Goal: Task Accomplishment & Management: Manage account settings

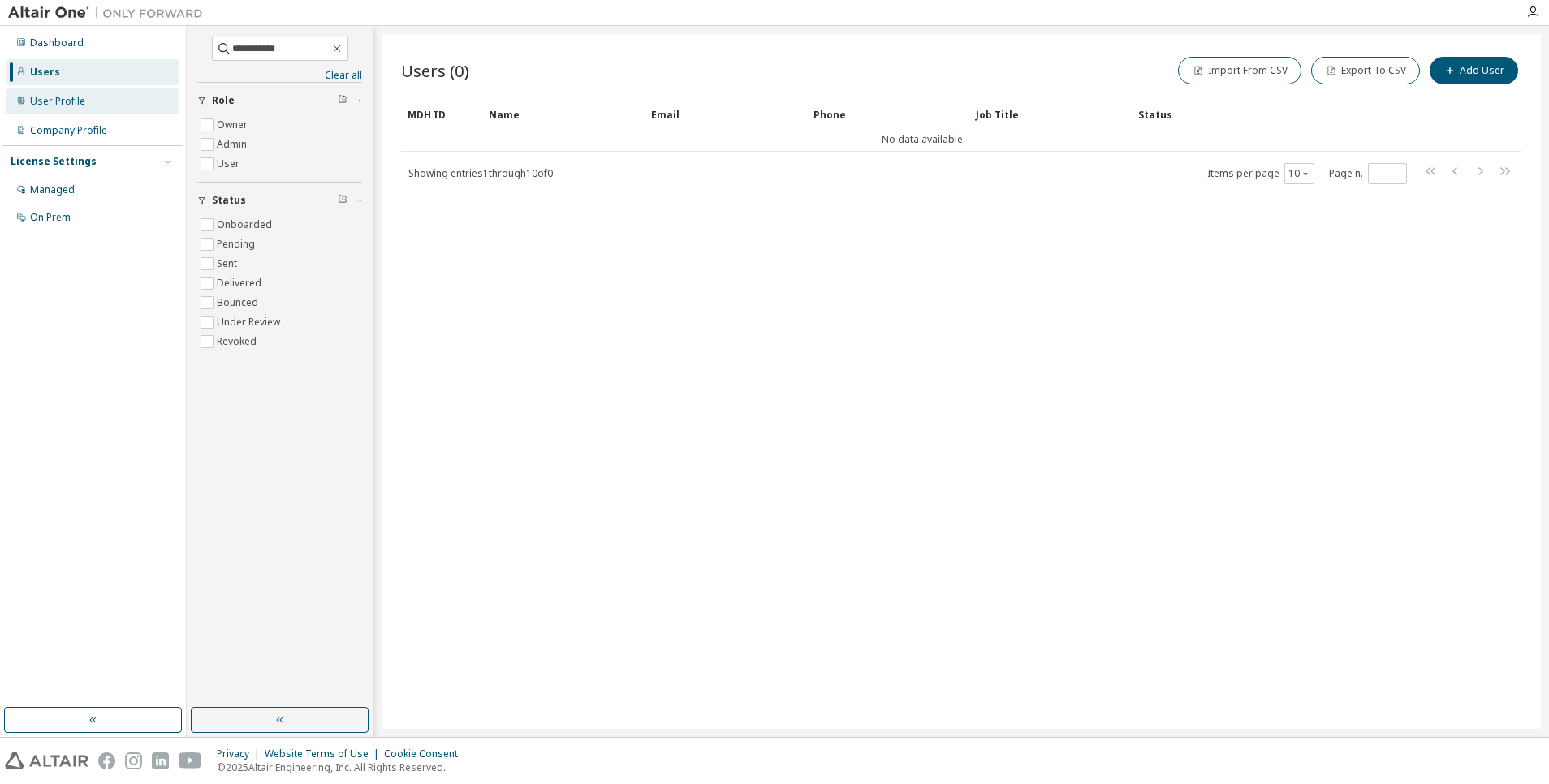
click at [49, 100] on div "User Profile" at bounding box center [57, 101] width 55 height 13
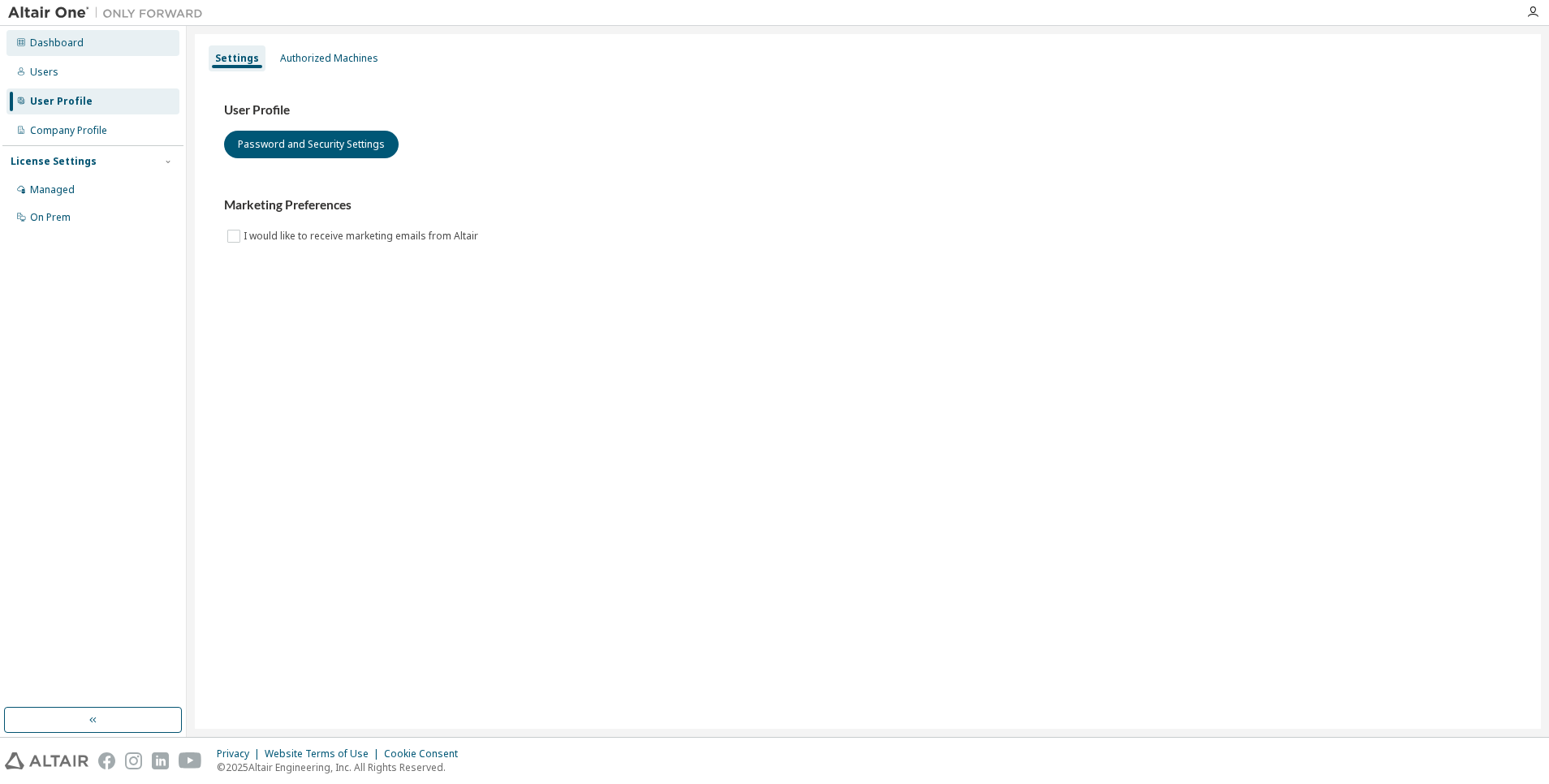
click at [67, 46] on div "Dashboard" at bounding box center [56, 43] width 54 height 13
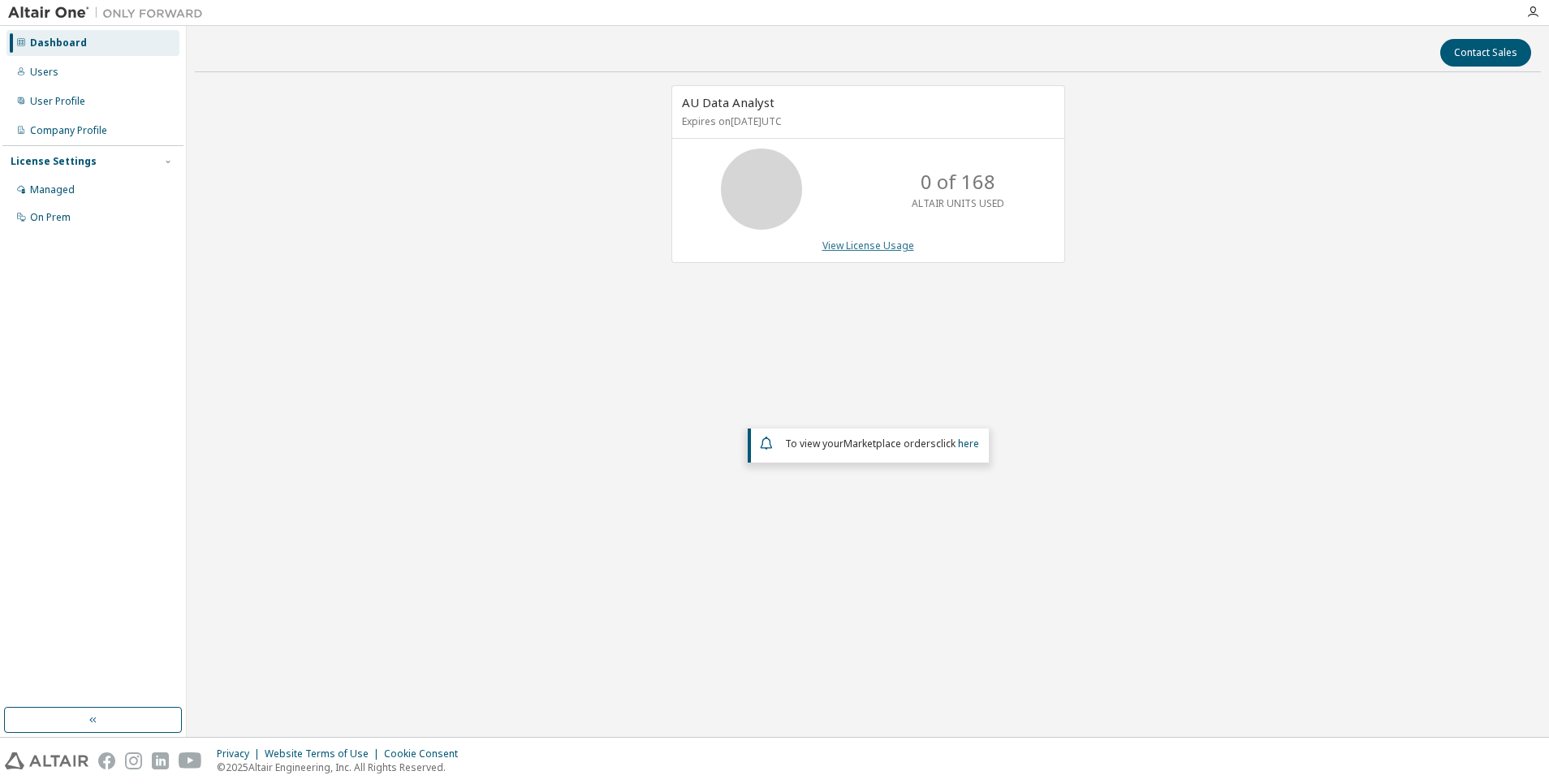
click at [886, 249] on link "View License Usage" at bounding box center [869, 245] width 92 height 14
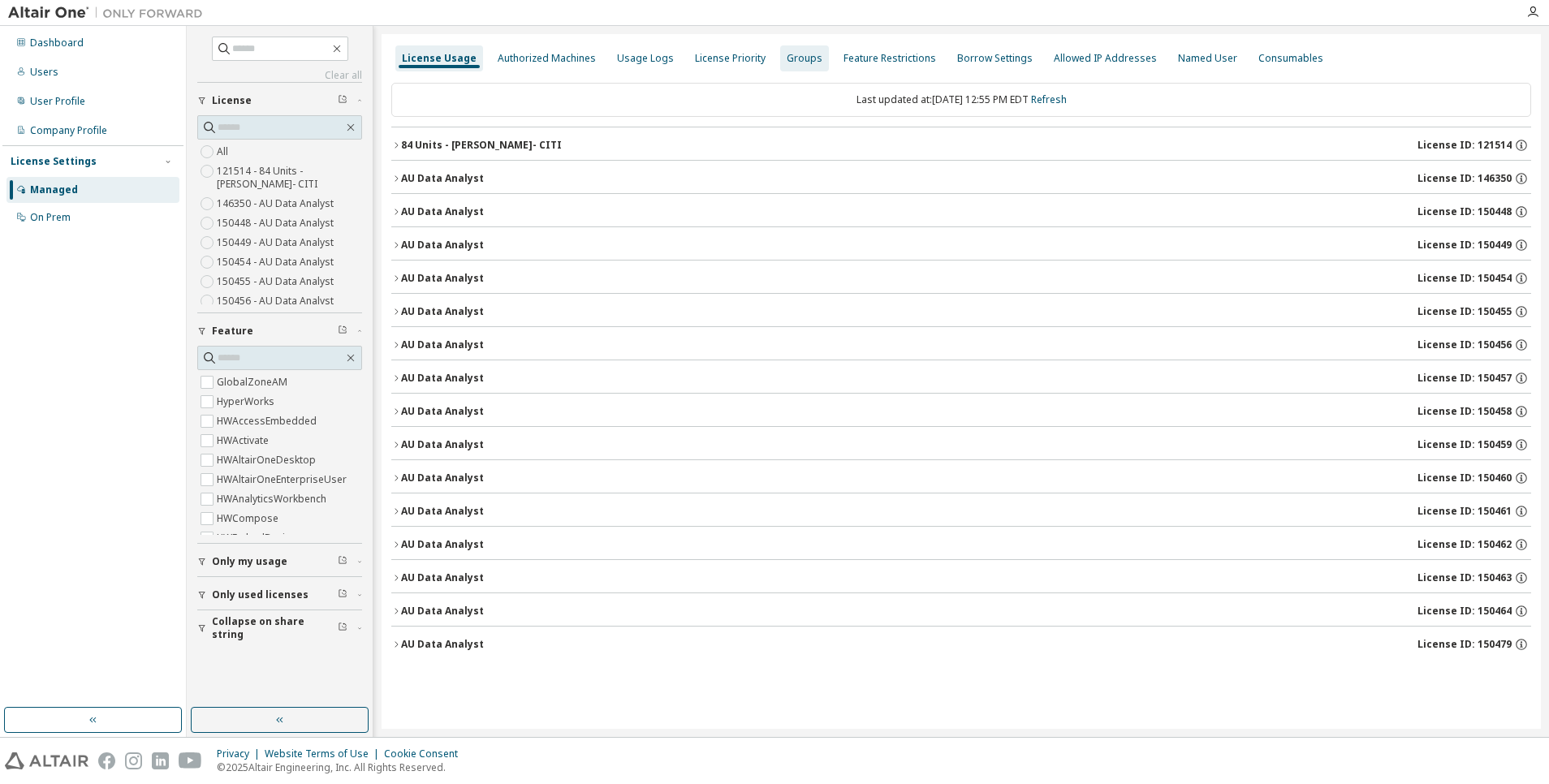
click at [808, 56] on div "Groups" at bounding box center [805, 58] width 36 height 13
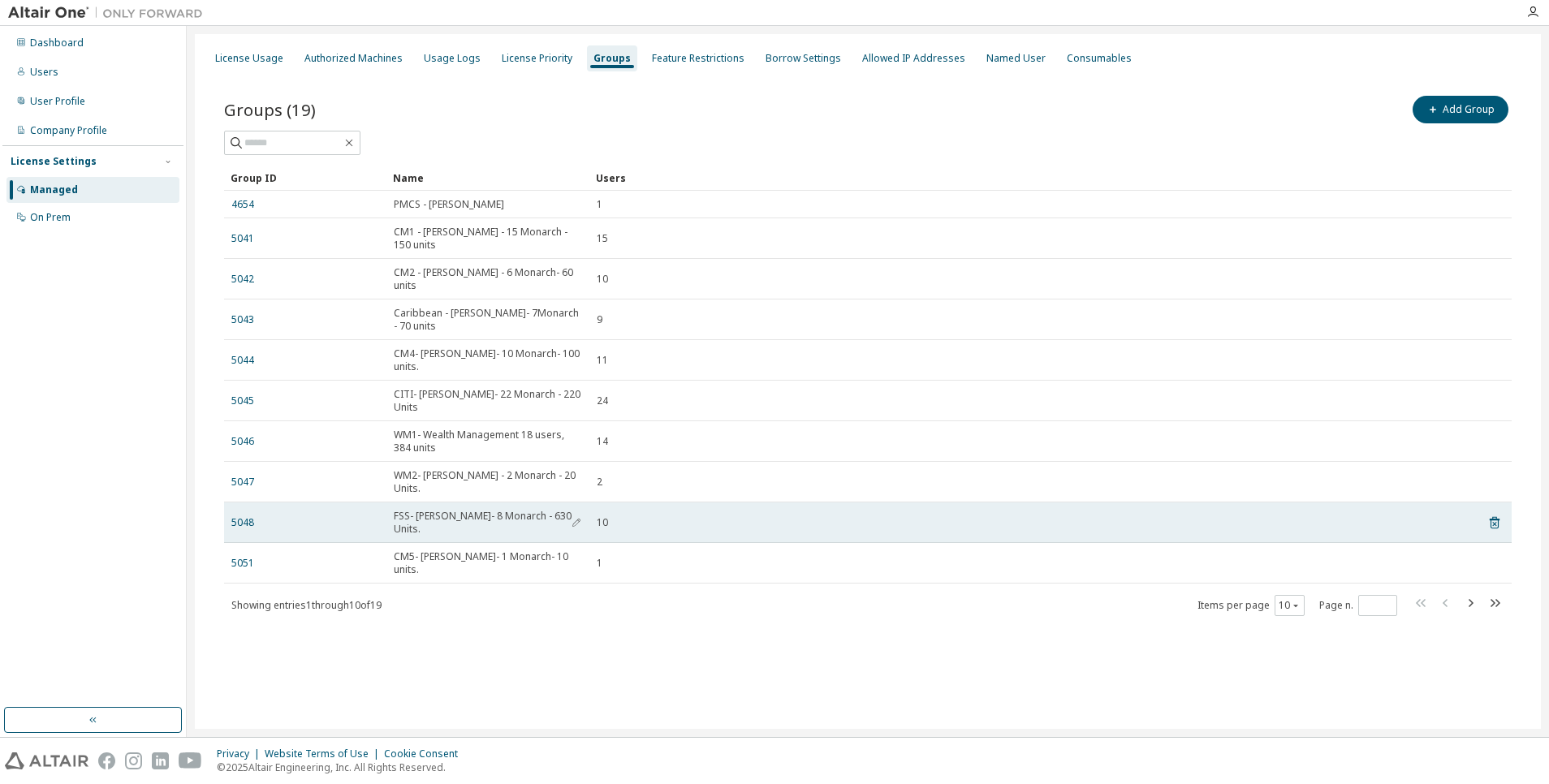
click at [512, 510] on span "FSS- [PERSON_NAME]- 8 Monarch - 630 Units." at bounding box center [487, 523] width 188 height 26
click at [250, 516] on link "5048" at bounding box center [243, 522] width 23 height 13
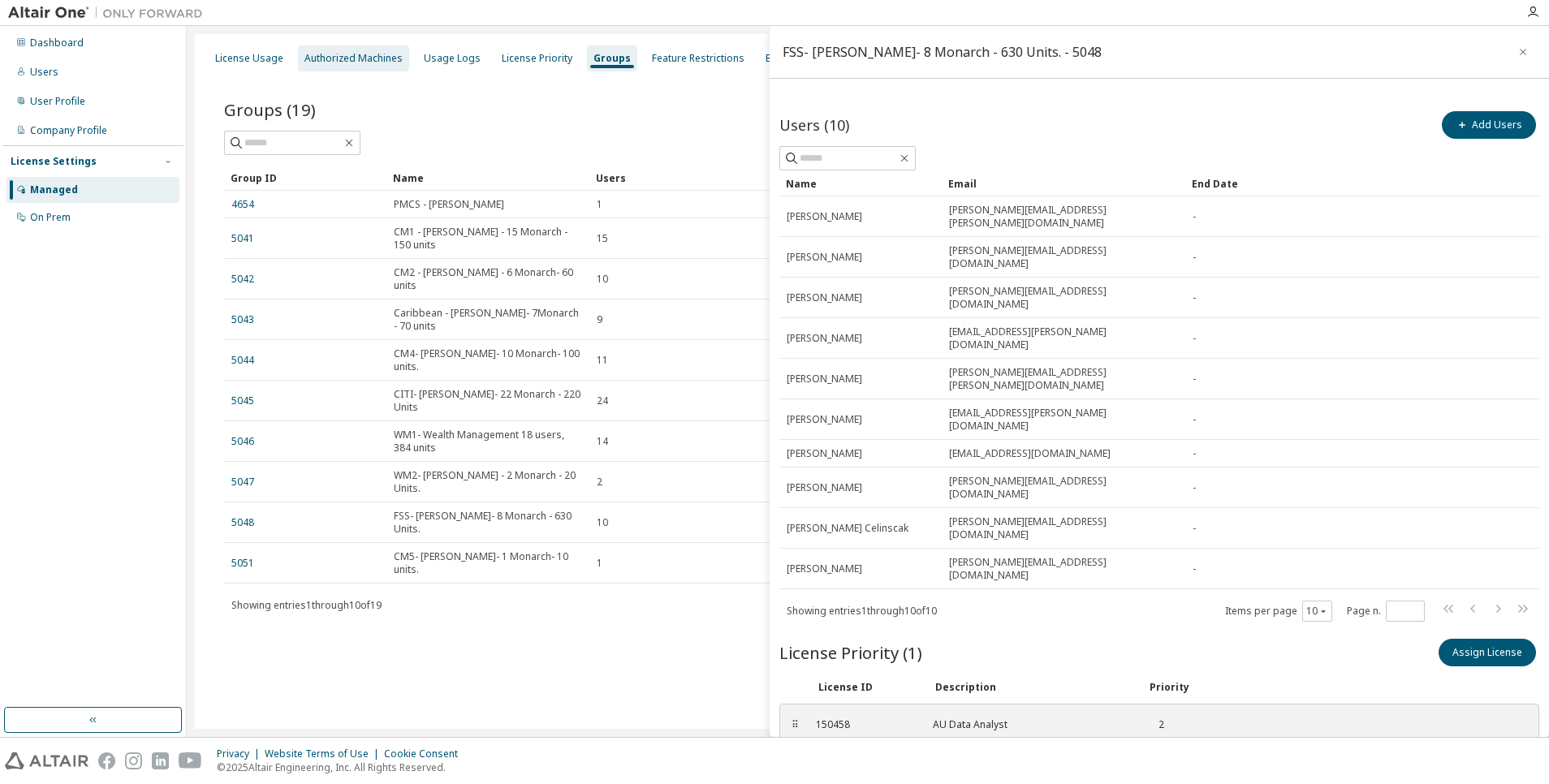
click at [382, 65] on div "Authorized Machines" at bounding box center [353, 58] width 112 height 26
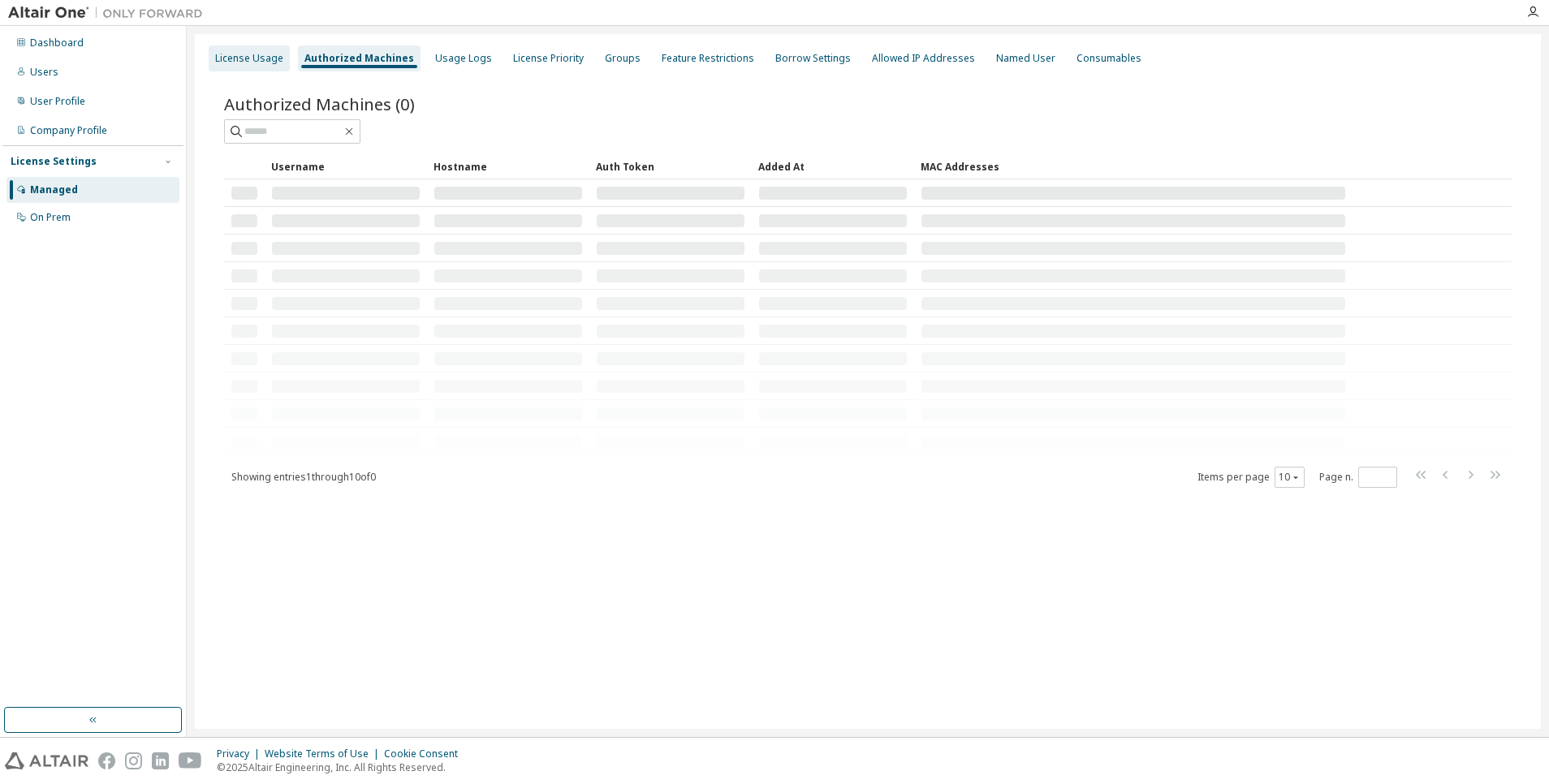
click at [267, 53] on div "License Usage" at bounding box center [250, 58] width 68 height 13
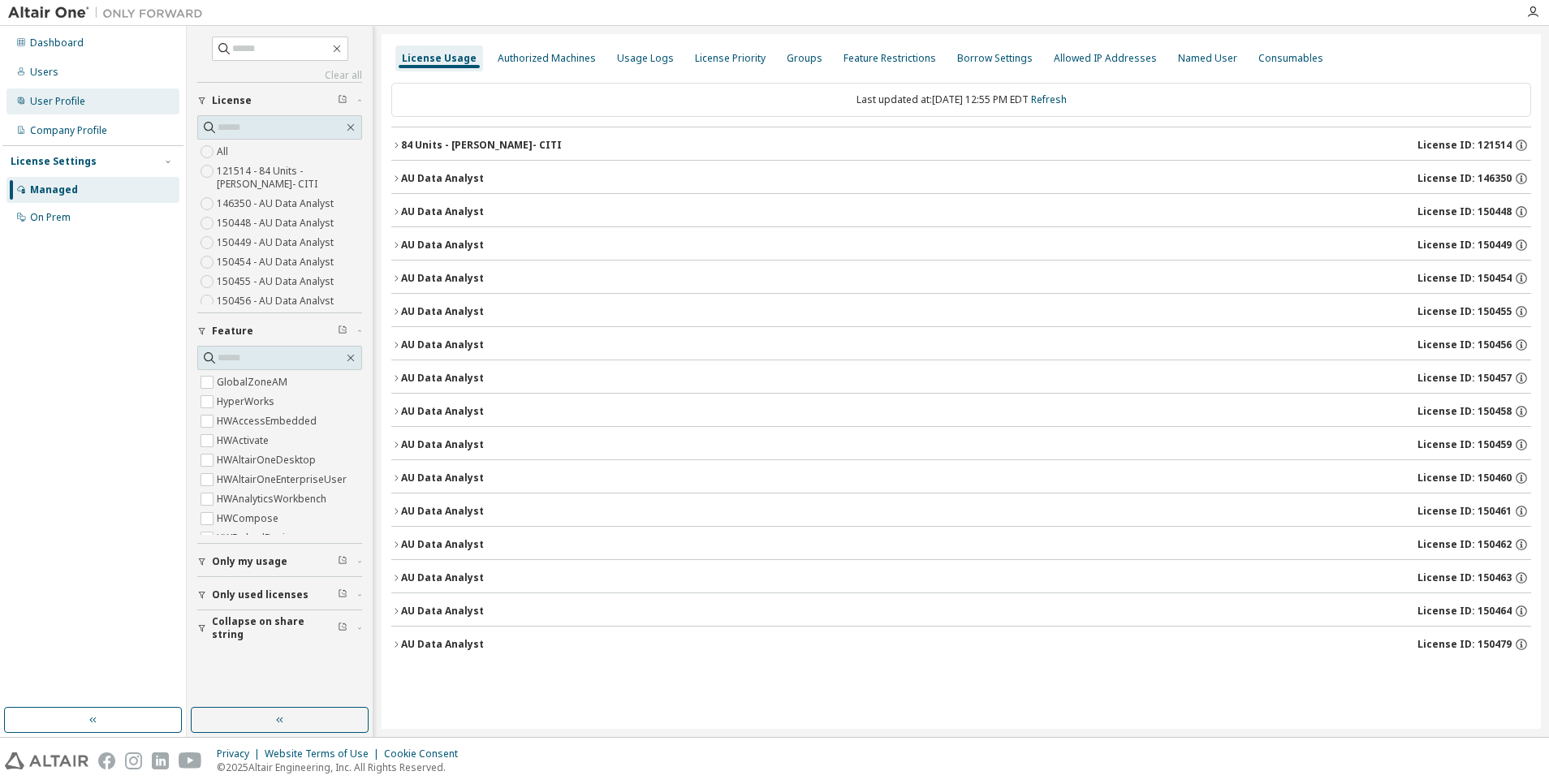
click at [74, 90] on div "User Profile" at bounding box center [93, 101] width 173 height 26
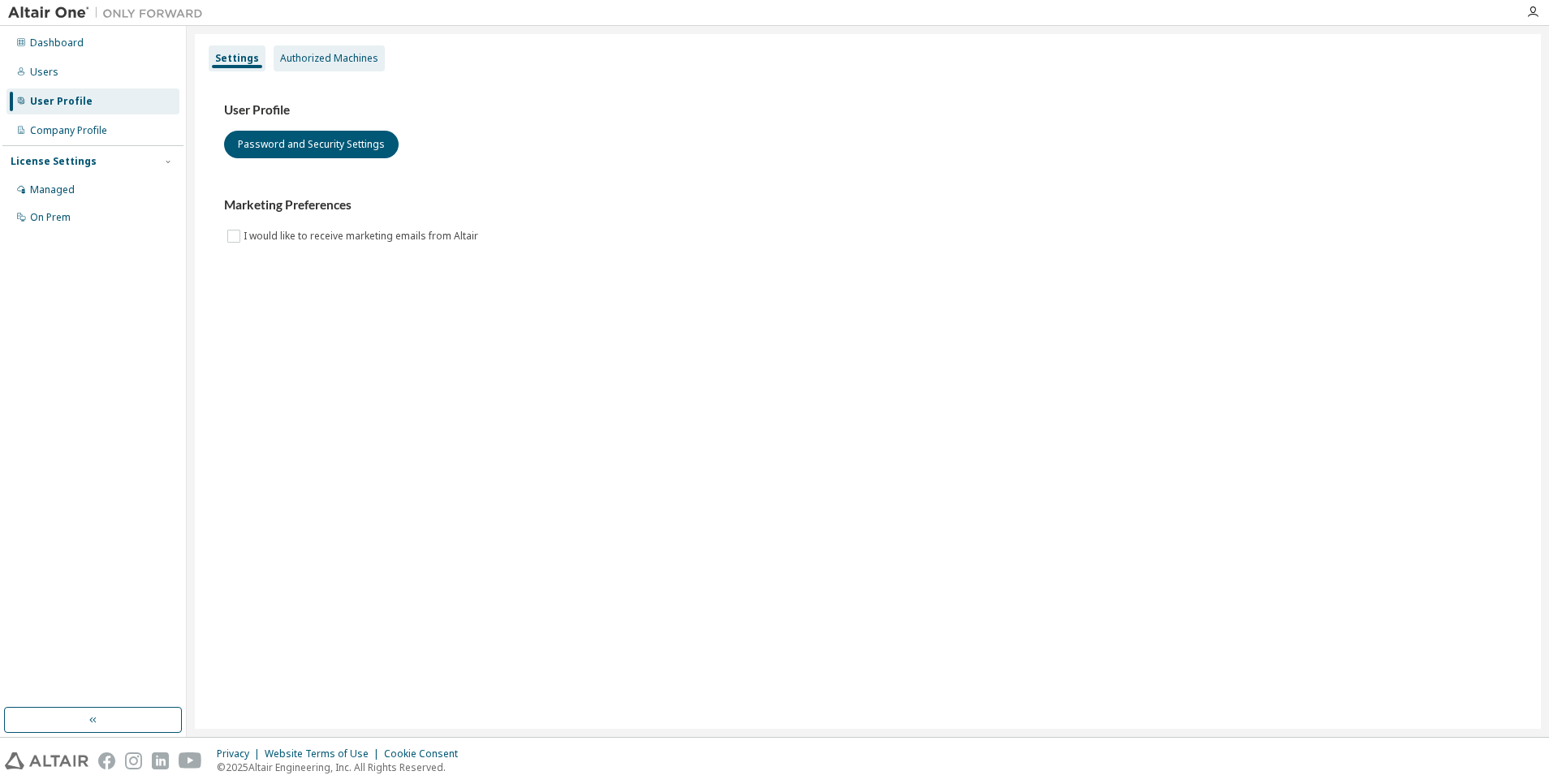
click at [322, 55] on div "Authorized Machines" at bounding box center [329, 58] width 98 height 13
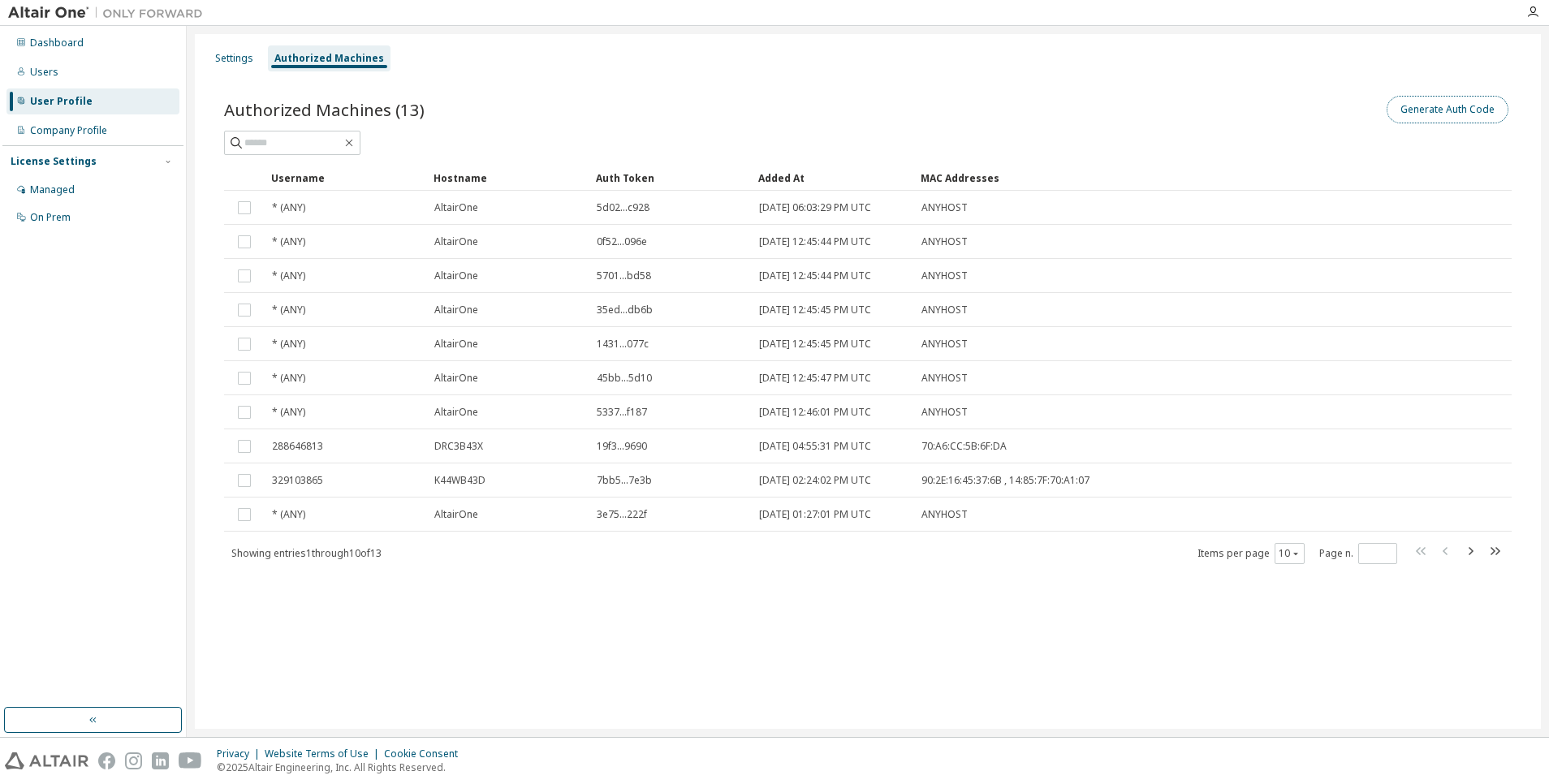
click at [1395, 106] on button "Generate Auth Code" at bounding box center [1448, 110] width 122 height 27
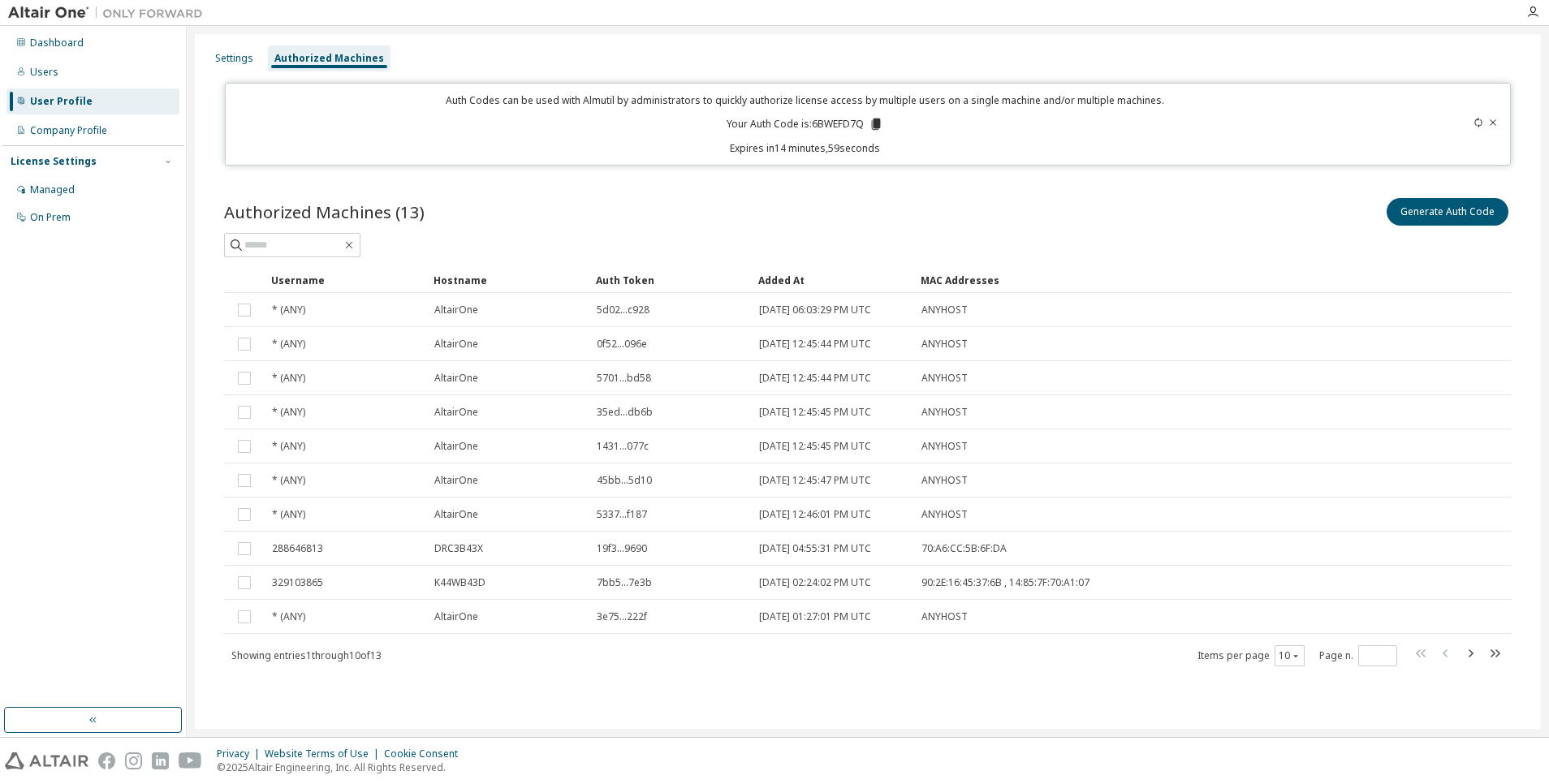
click at [835, 116] on div "Auth Codes can be used with Almutil by administrators to quickly authorize lice…" at bounding box center [806, 124] width 1139 height 61
drag, startPoint x: 835, startPoint y: 116, endPoint x: 831, endPoint y: 127, distance: 11.7
click at [831, 127] on p "Your Auth Code is: 6BWEFD7Q" at bounding box center [805, 123] width 157 height 14
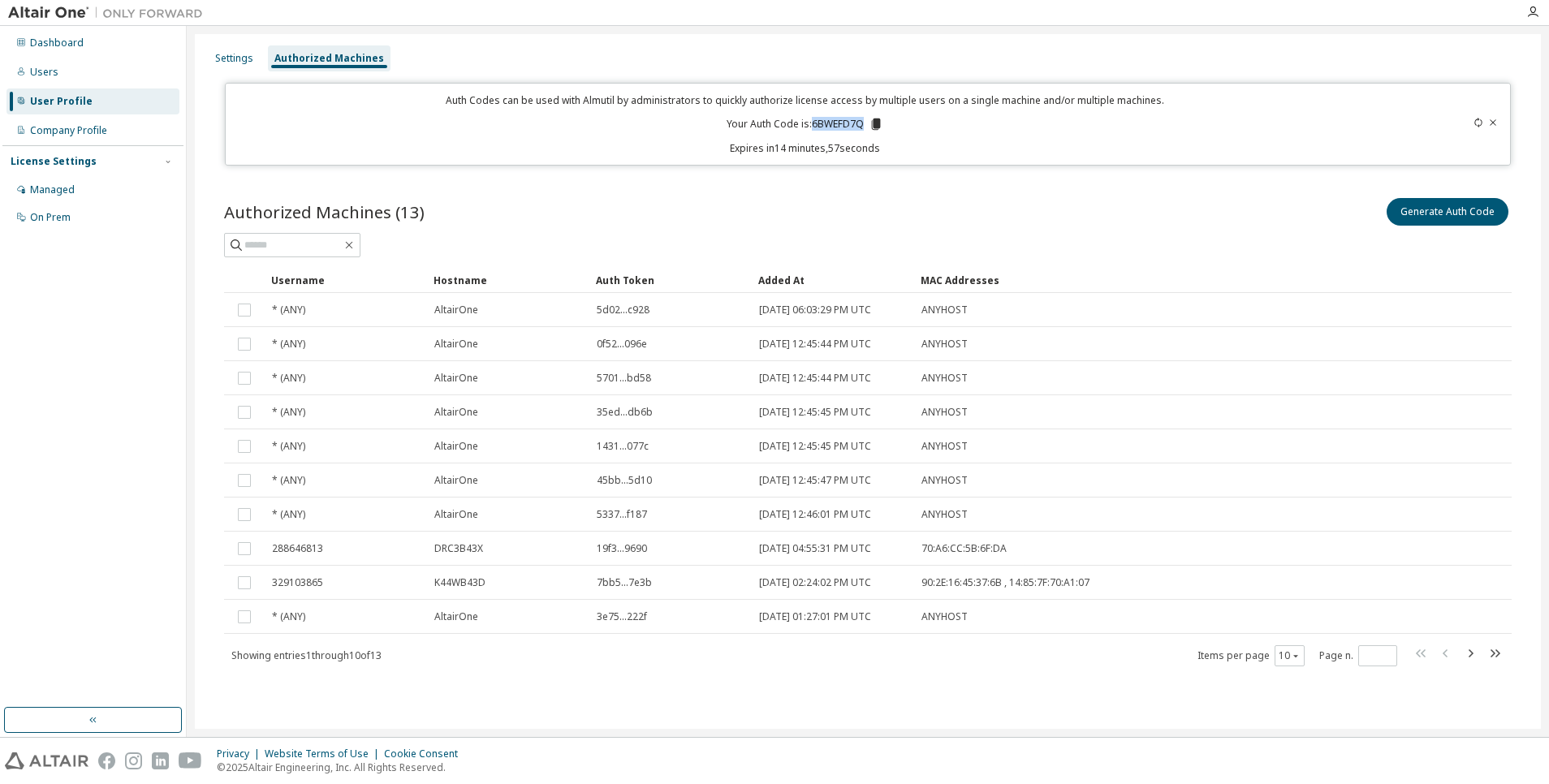
copy p "6BWEFD7Q"
click at [984, 218] on div "Generate Auth Code" at bounding box center [1190, 212] width 644 height 34
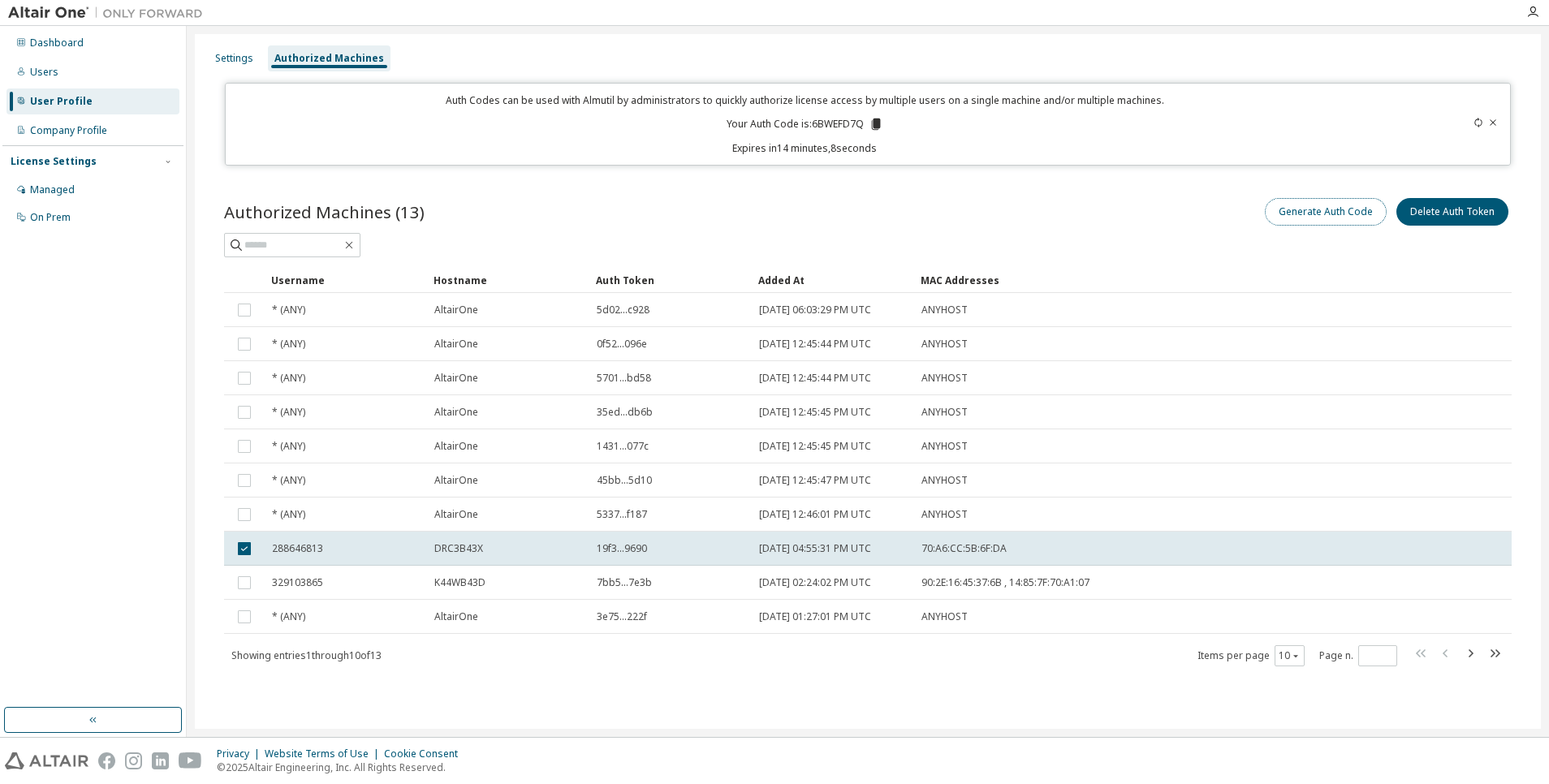
click at [1354, 214] on button "Generate Auth Code" at bounding box center [1326, 212] width 122 height 27
click at [1451, 214] on button "Delete Auth Token" at bounding box center [1453, 212] width 112 height 27
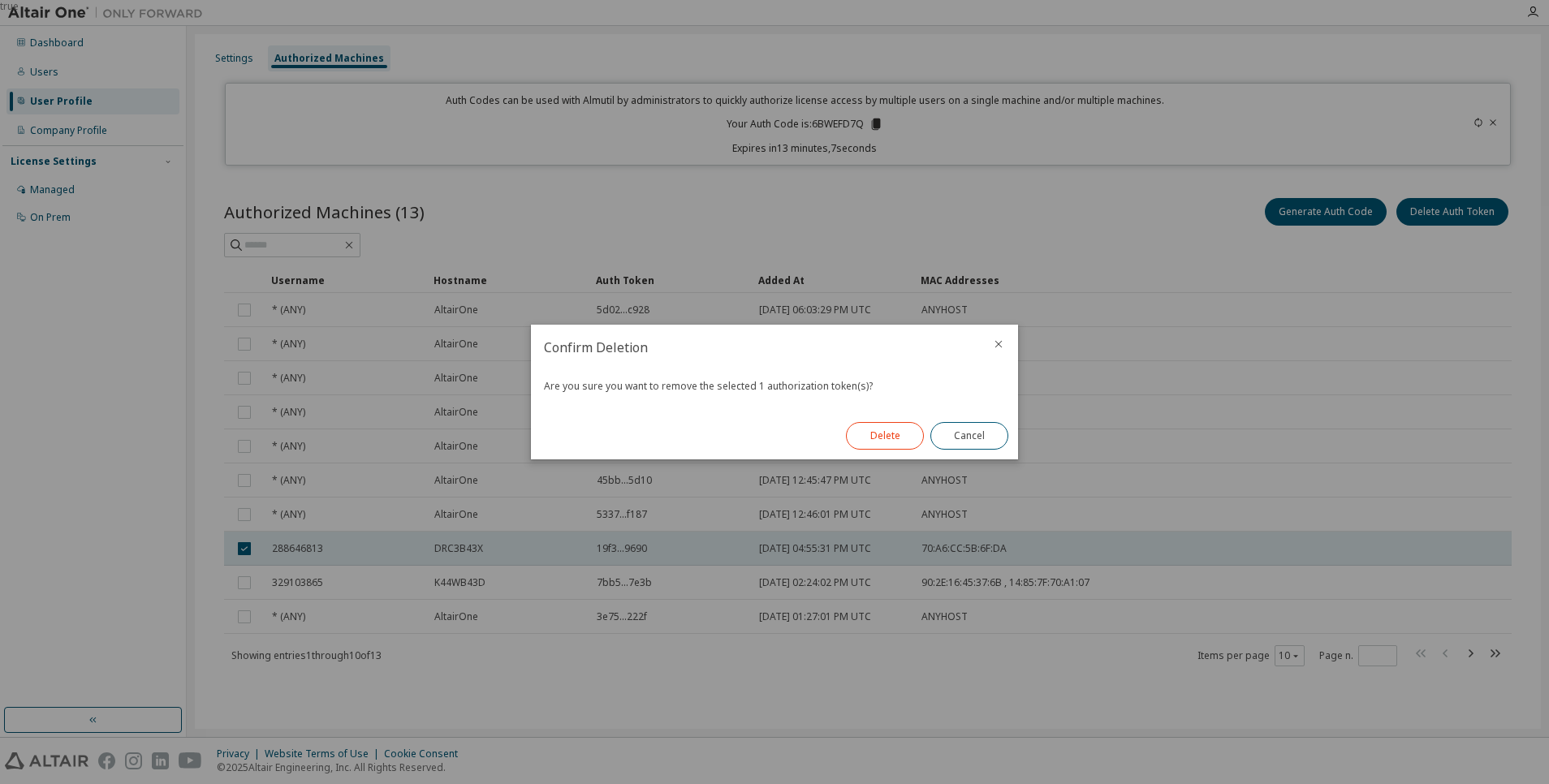
click at [884, 444] on button "Delete" at bounding box center [886, 436] width 78 height 27
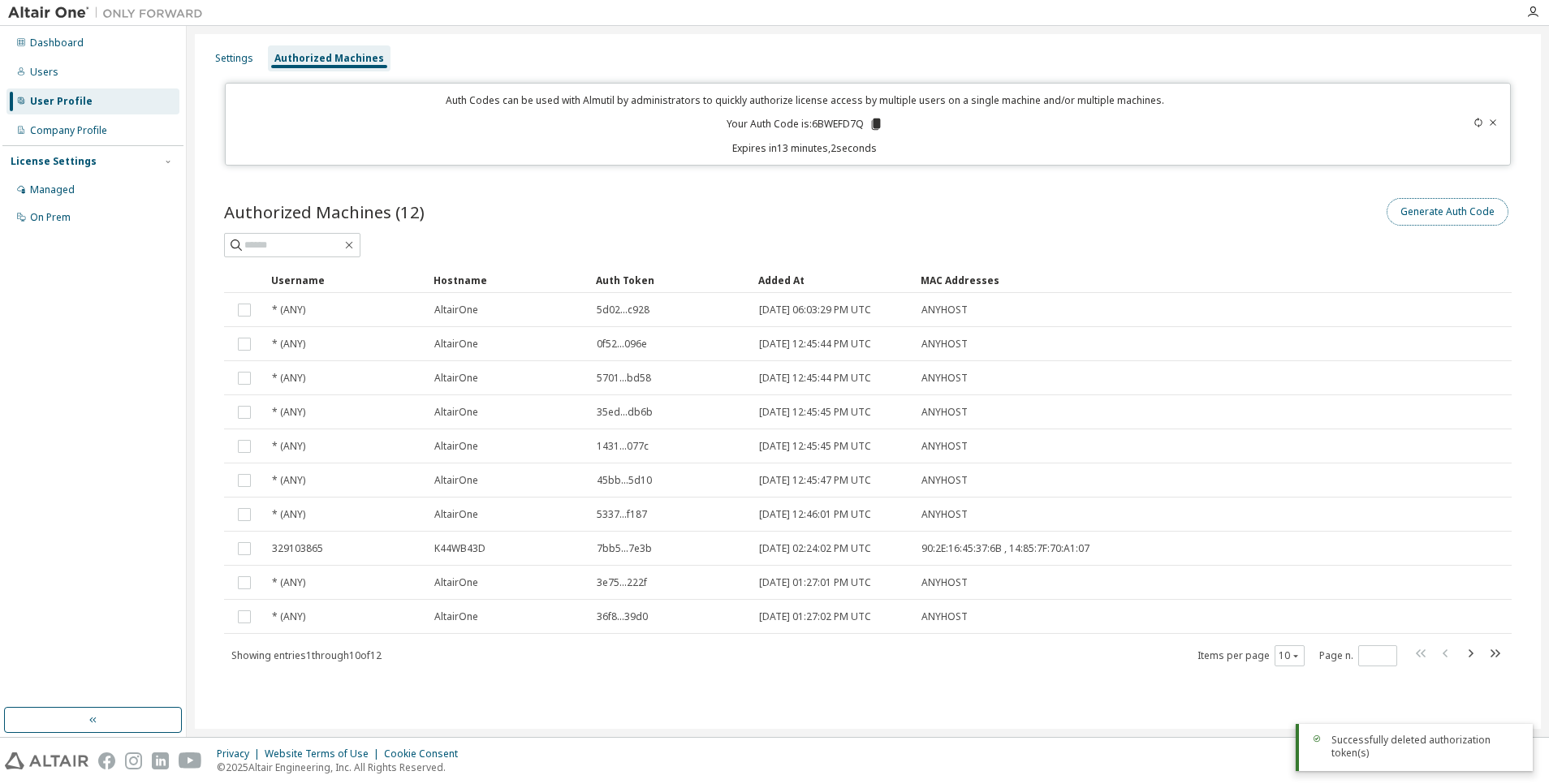
click at [1436, 206] on button "Generate Auth Code" at bounding box center [1448, 212] width 122 height 27
click at [62, 96] on div "User Profile" at bounding box center [60, 101] width 62 height 13
click at [56, 72] on div "Users" at bounding box center [93, 72] width 173 height 26
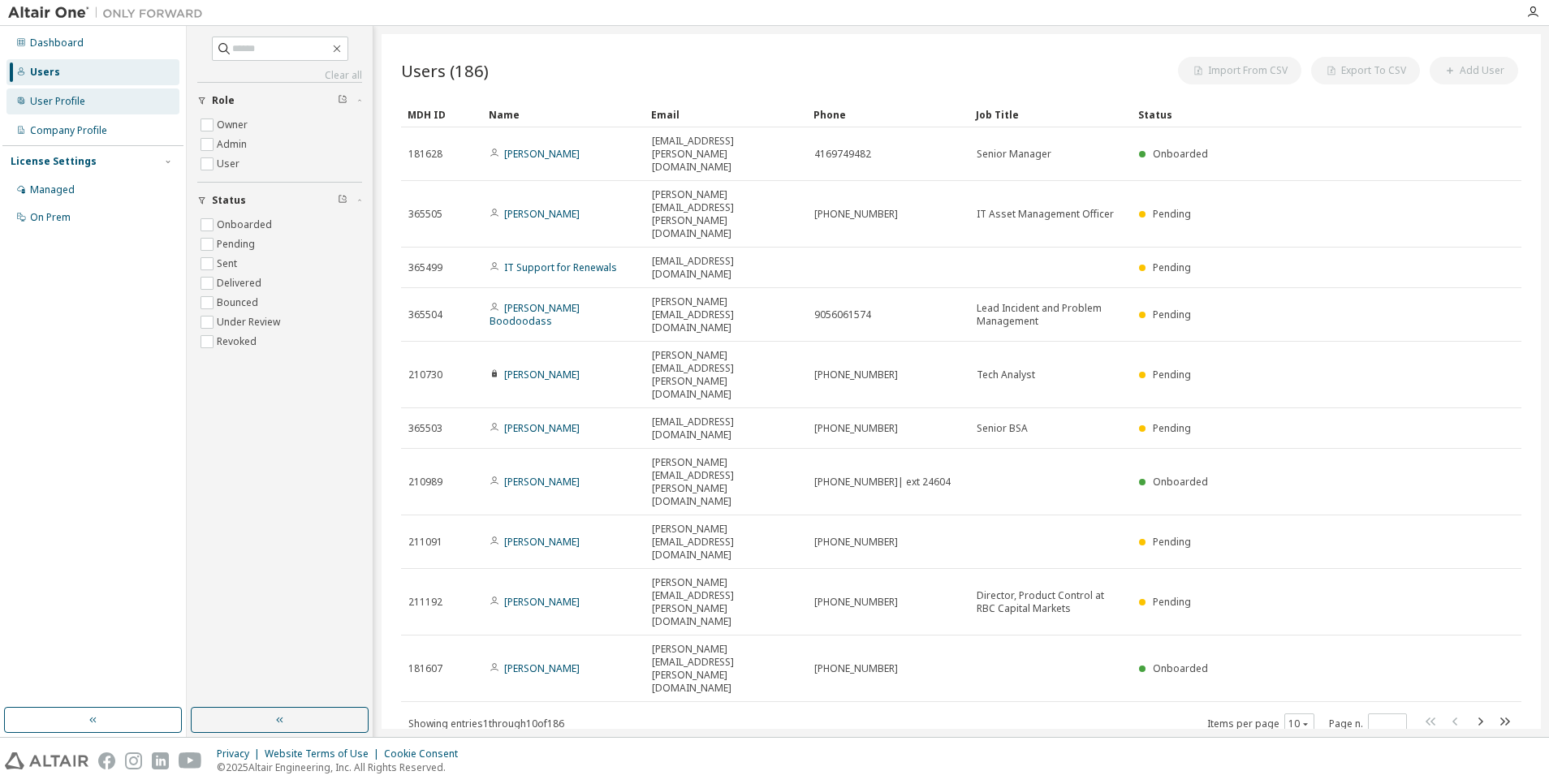
click at [56, 95] on div "User Profile" at bounding box center [57, 101] width 55 height 13
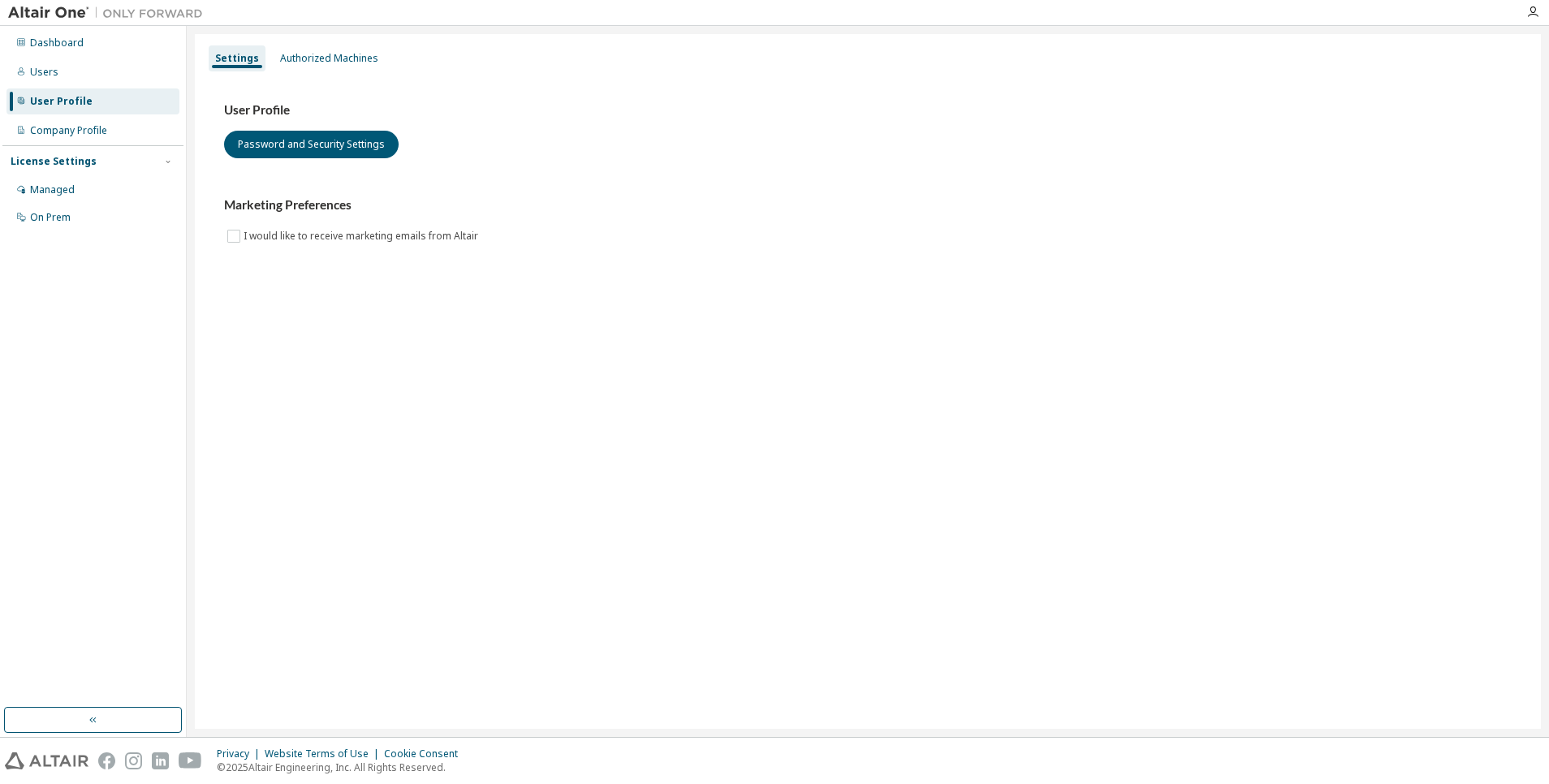
click at [66, 101] on div "User Profile" at bounding box center [60, 101] width 62 height 13
click at [66, 129] on div "Company Profile" at bounding box center [68, 130] width 77 height 13
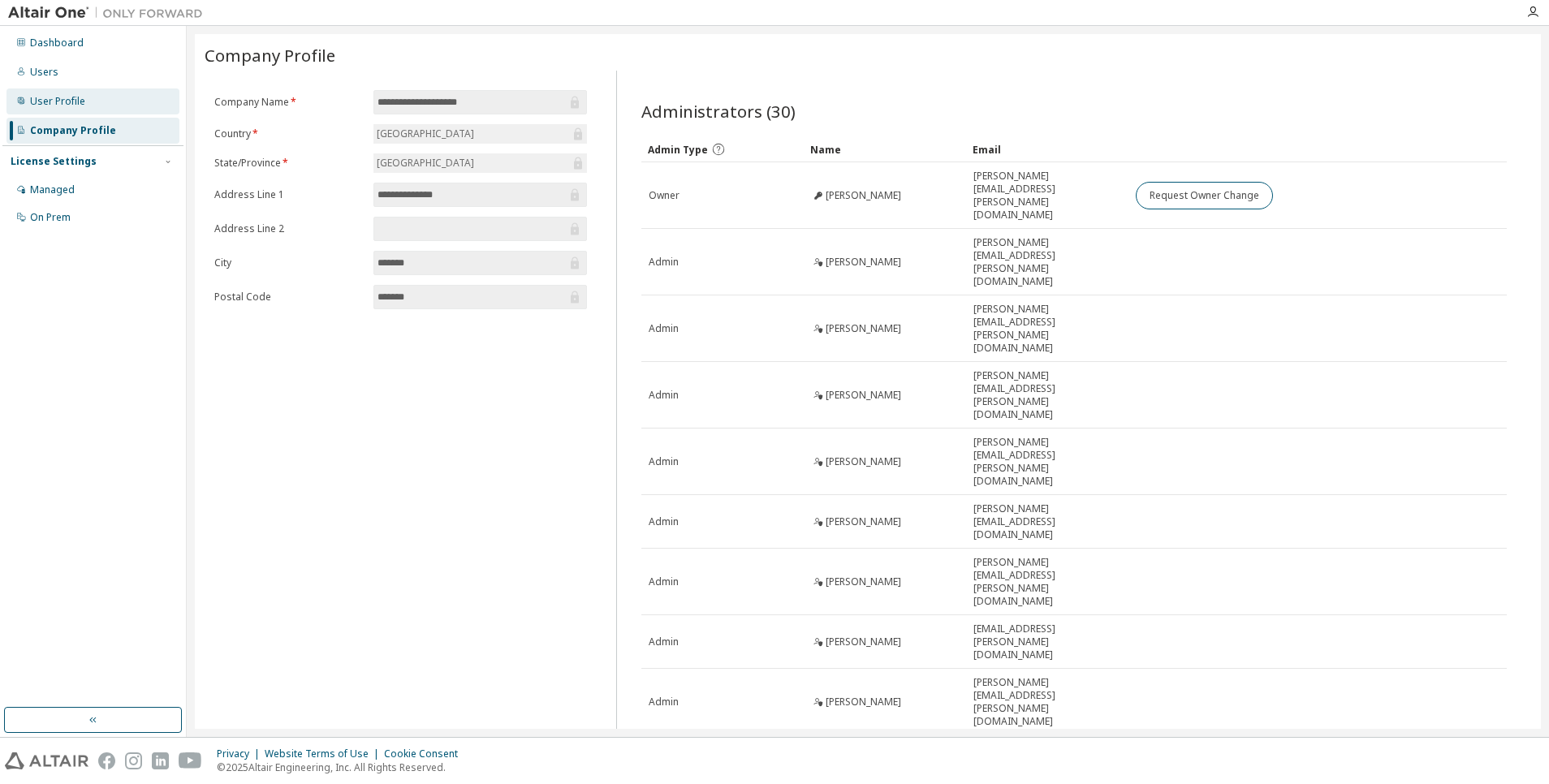
click at [70, 100] on div "User Profile" at bounding box center [57, 101] width 55 height 13
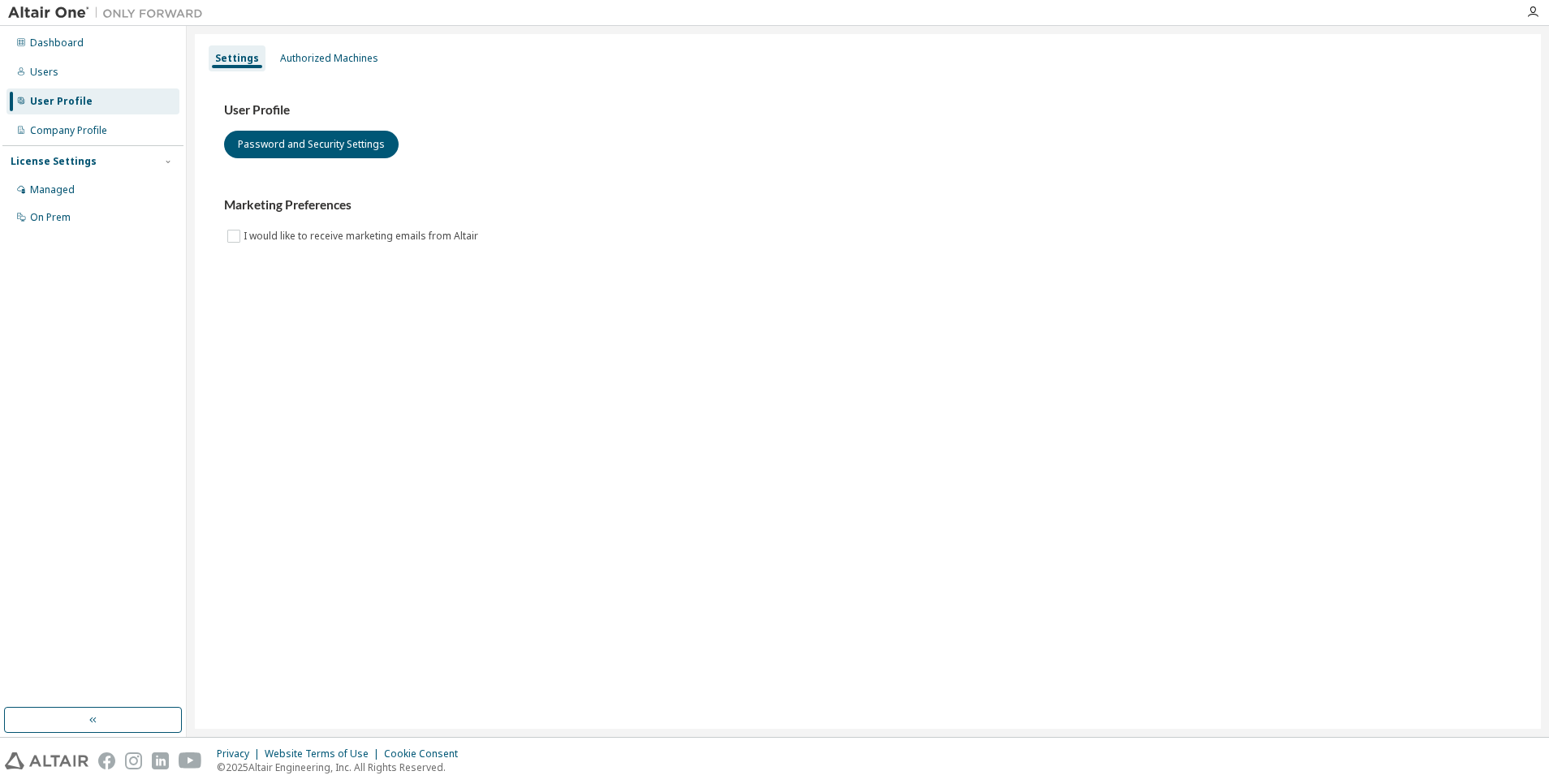
click at [310, 43] on div "Settings Authorized Machines" at bounding box center [868, 58] width 1327 height 29
click at [310, 52] on div "Authorized Machines" at bounding box center [329, 58] width 98 height 13
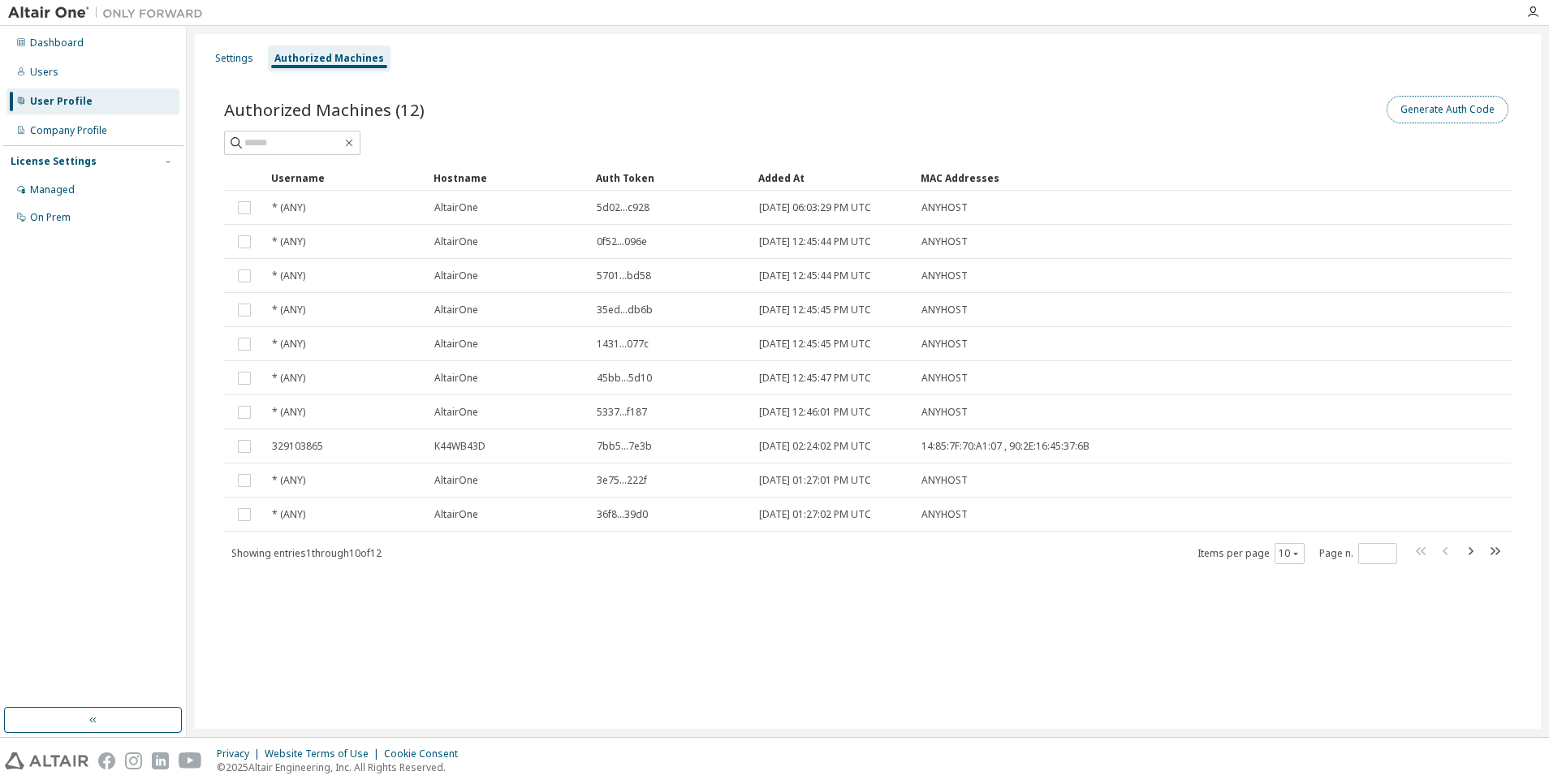
click at [1426, 110] on button "Generate Auth Code" at bounding box center [1448, 110] width 122 height 27
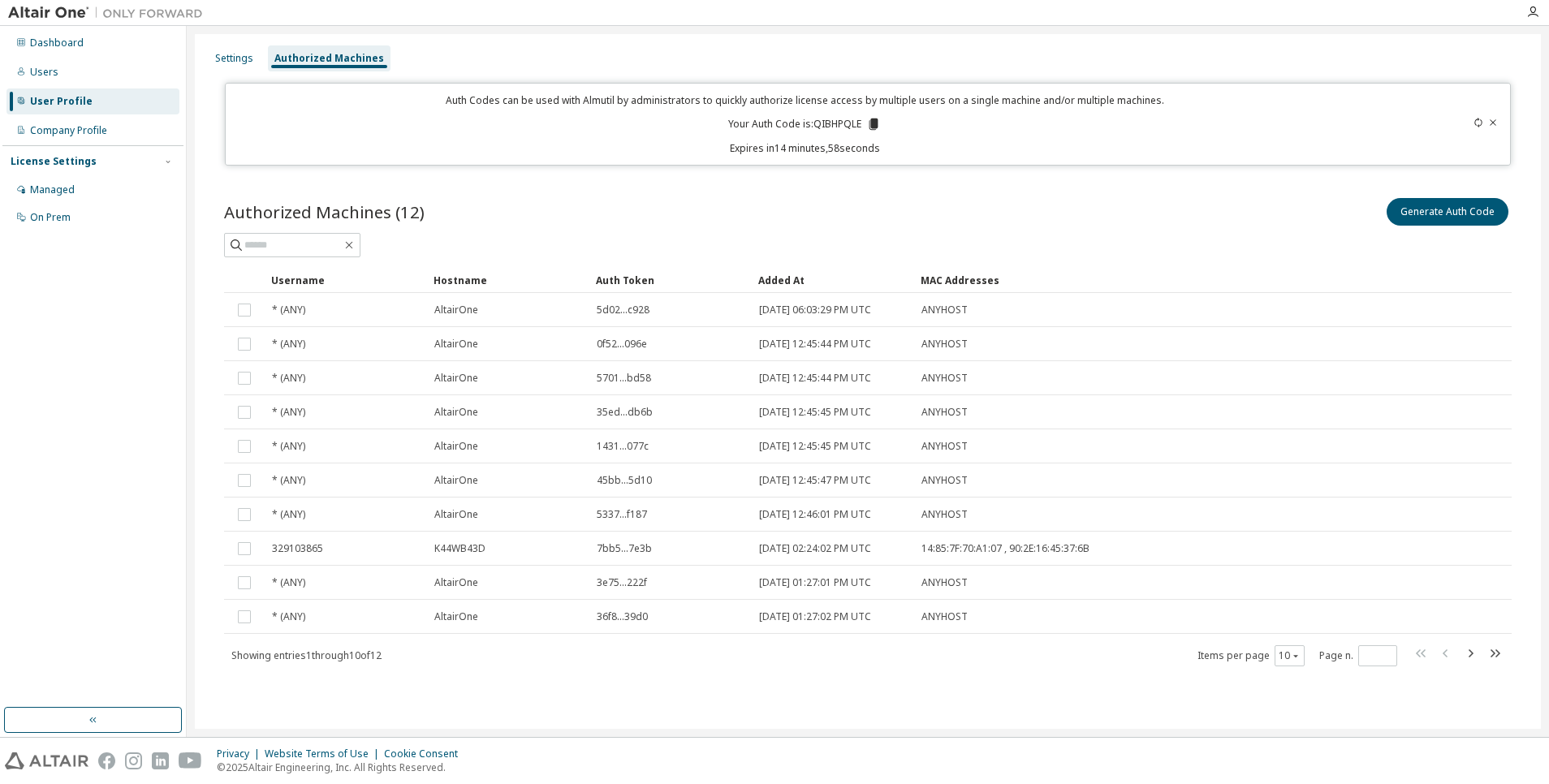
click at [874, 121] on icon at bounding box center [874, 123] width 9 height 11
click at [1523, 408] on div "Authorized Machines (12) Generate Auth Code Clear Load Save Save As Field Opera…" at bounding box center [868, 442] width 1327 height 534
click at [56, 97] on div "User Profile" at bounding box center [60, 101] width 62 height 13
click at [76, 45] on div "Dashboard" at bounding box center [56, 43] width 54 height 13
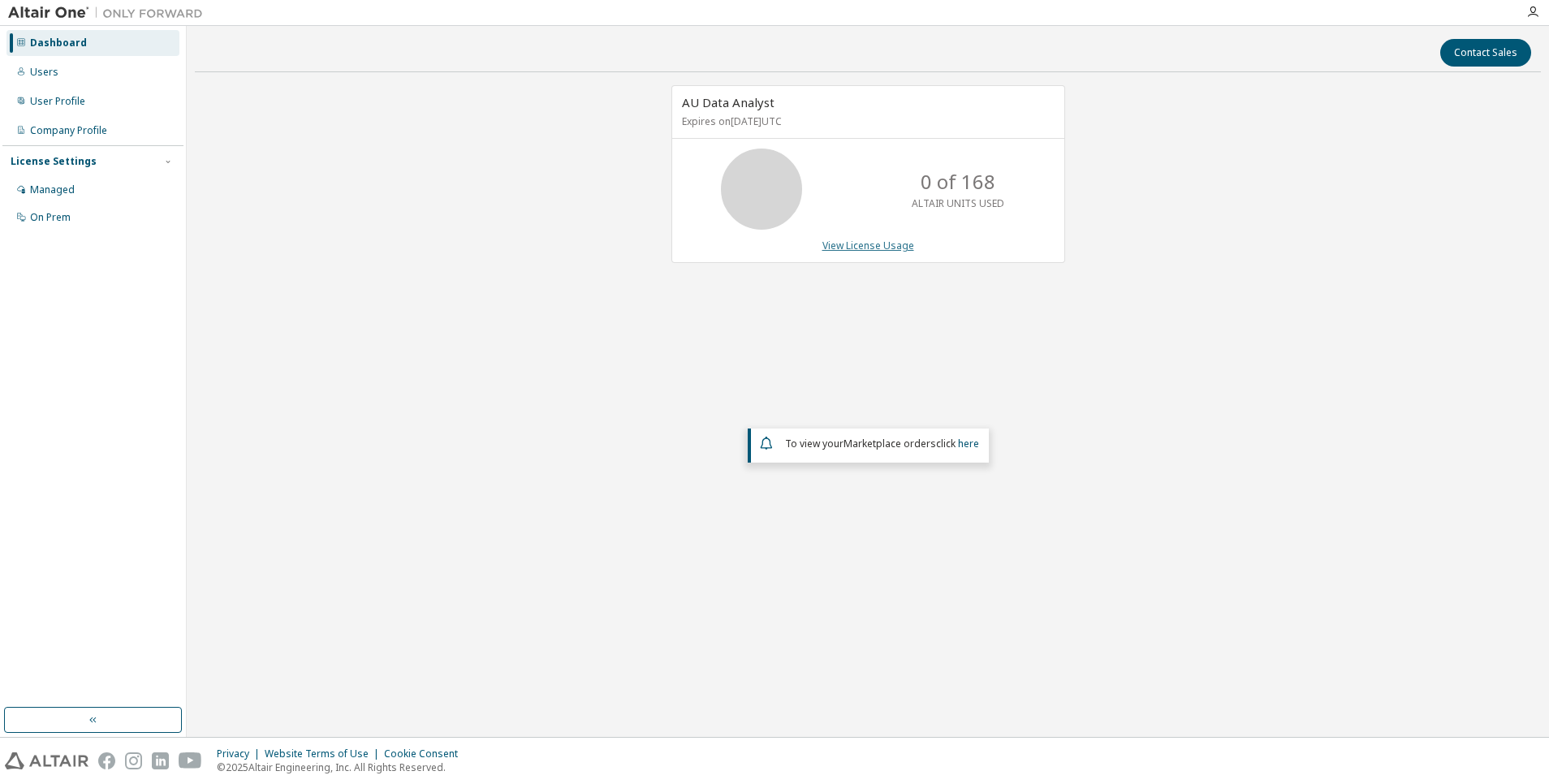
click at [880, 246] on link "View License Usage" at bounding box center [869, 245] width 92 height 14
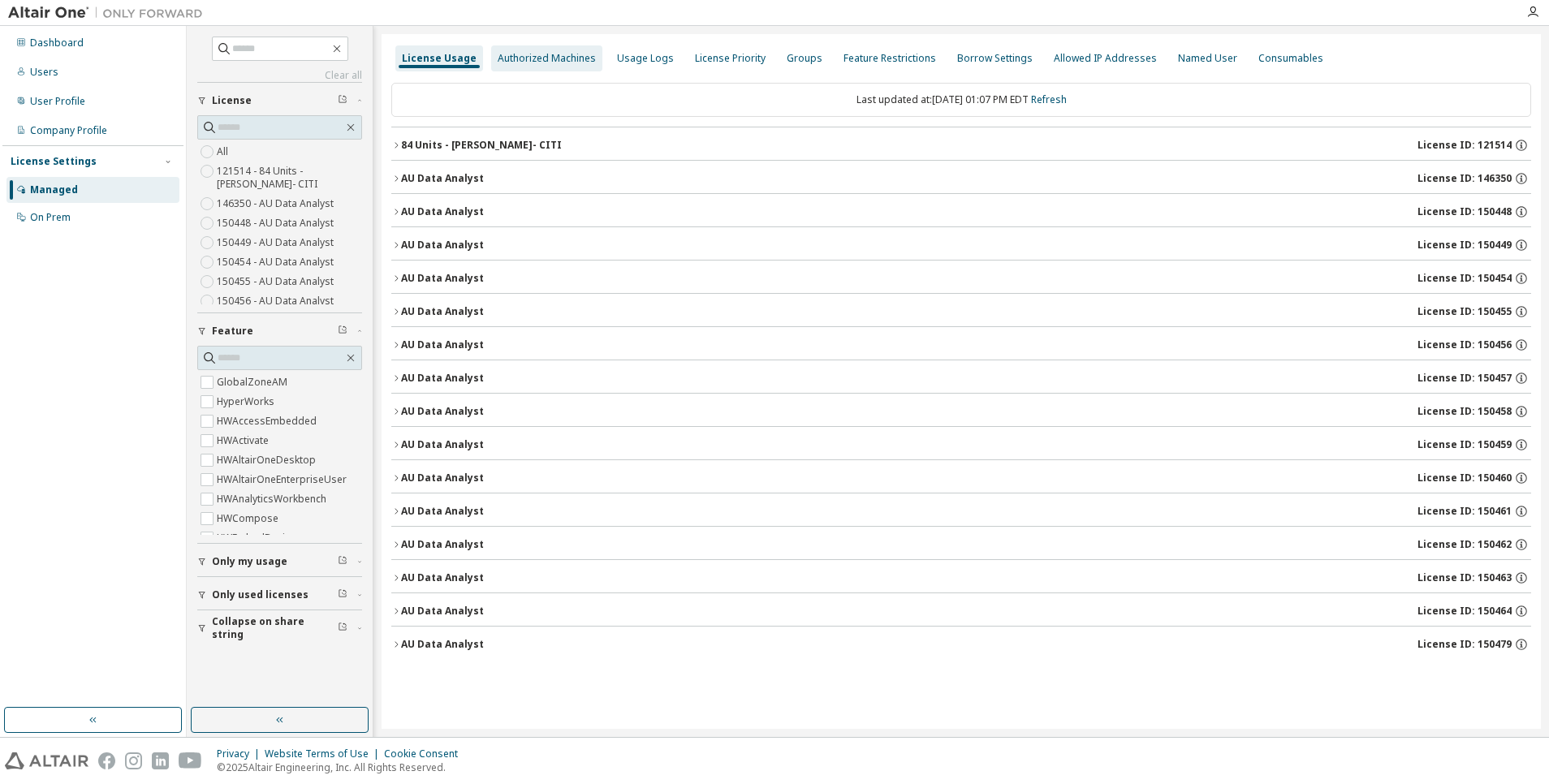
click at [564, 60] on div "Authorized Machines" at bounding box center [546, 58] width 98 height 13
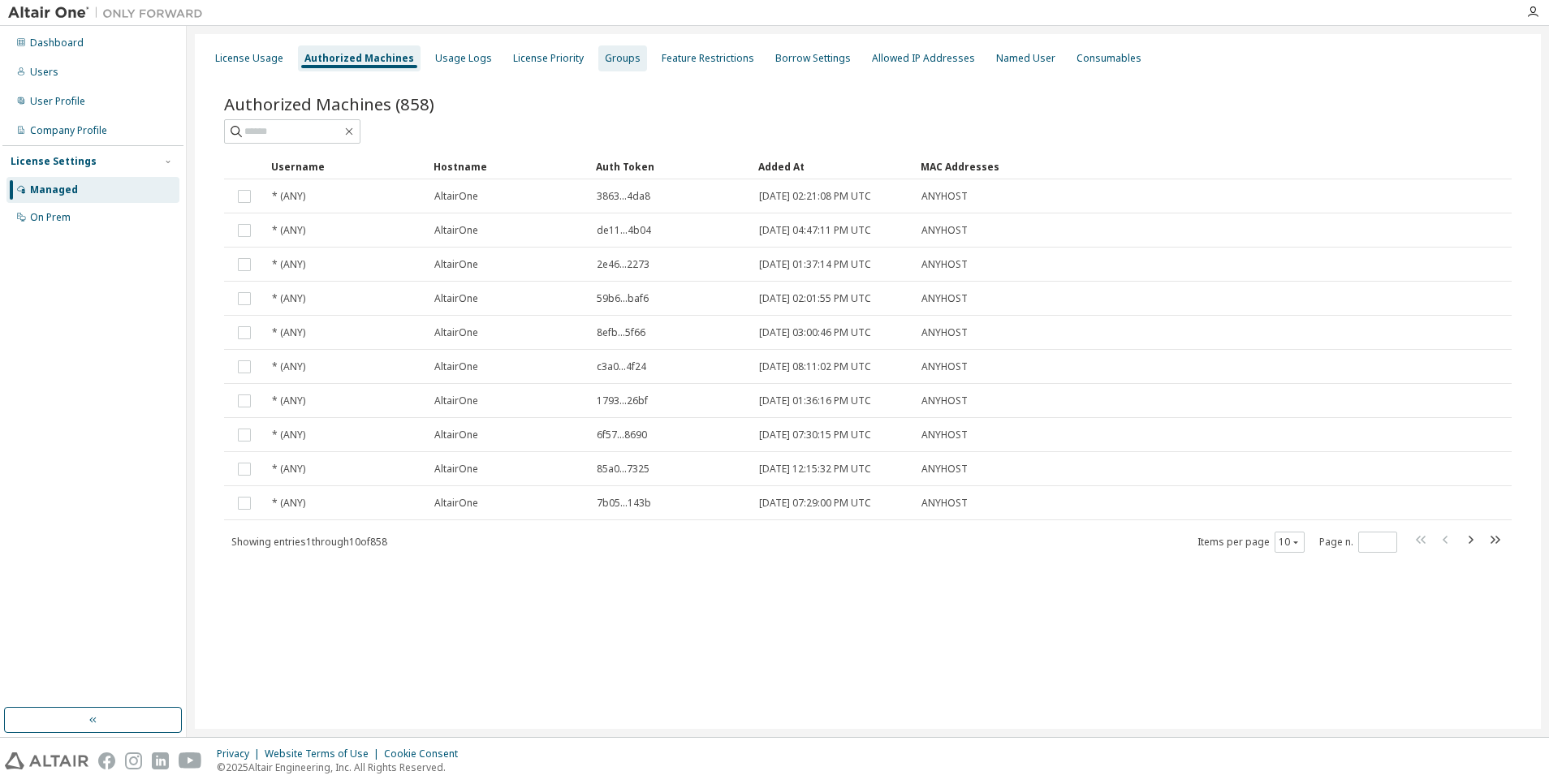
click at [610, 61] on div "Groups" at bounding box center [622, 58] width 36 height 13
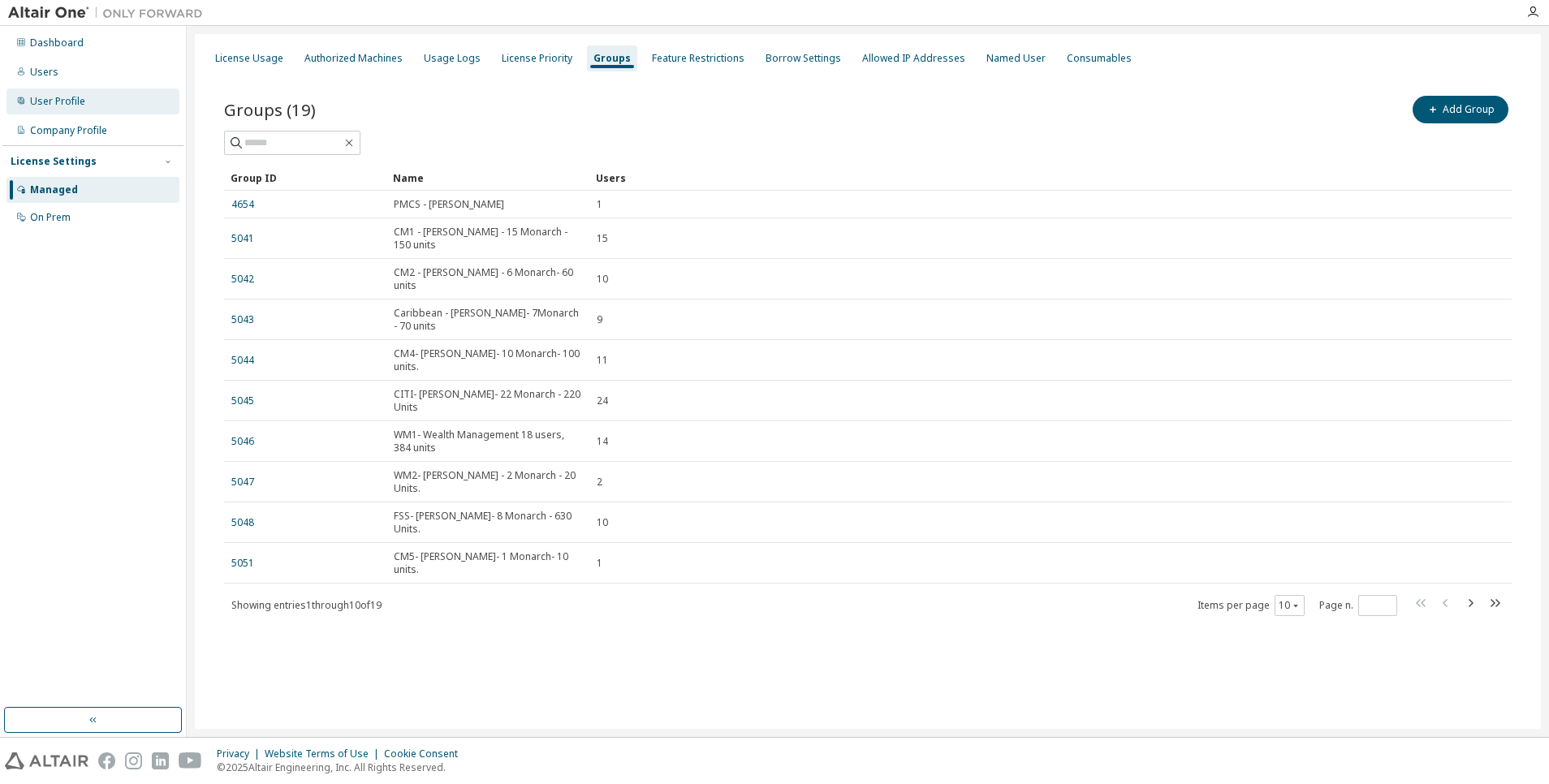
click at [86, 111] on div "User Profile" at bounding box center [93, 101] width 173 height 26
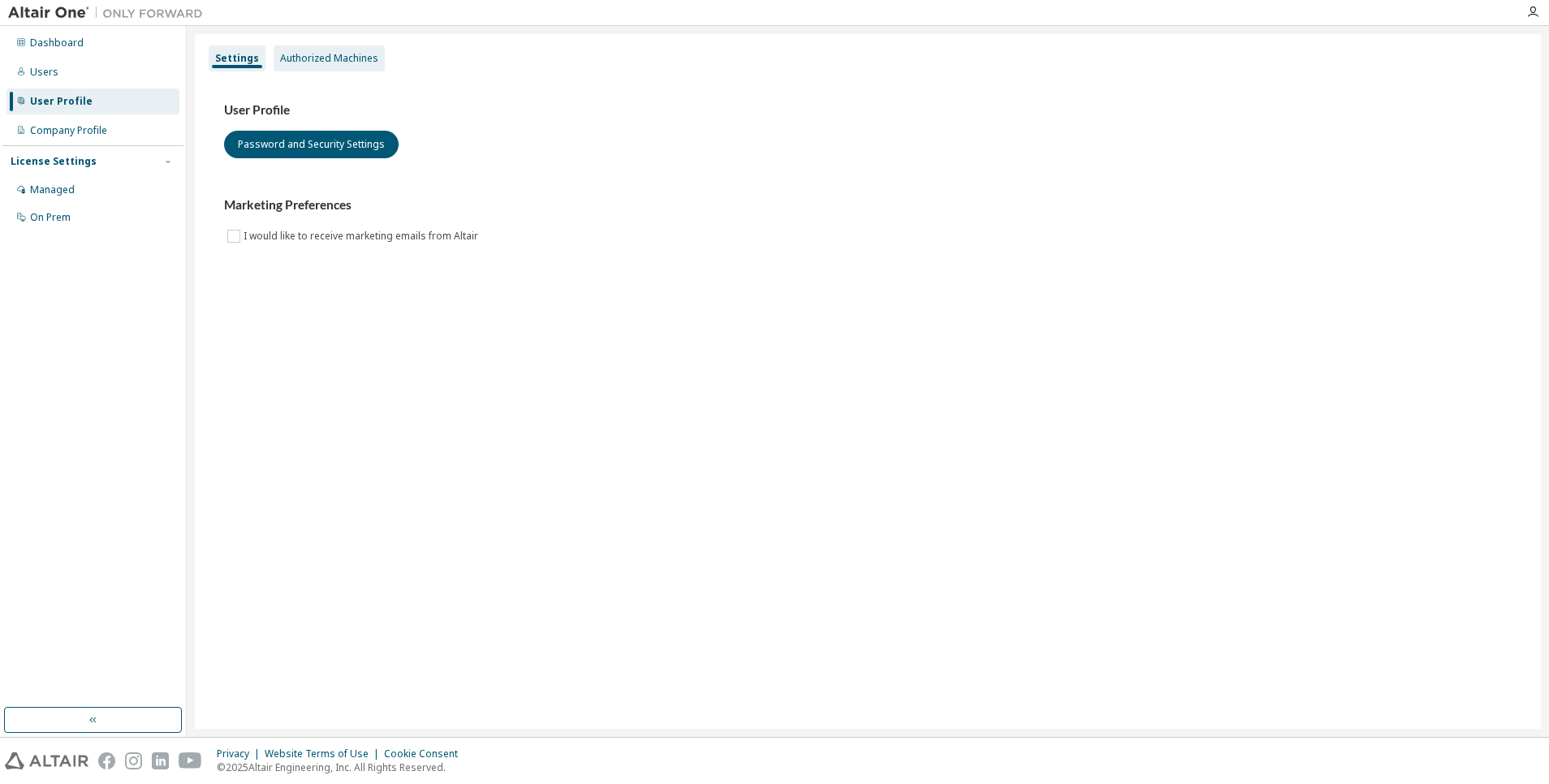
click at [306, 53] on div "Authorized Machines" at bounding box center [329, 58] width 98 height 13
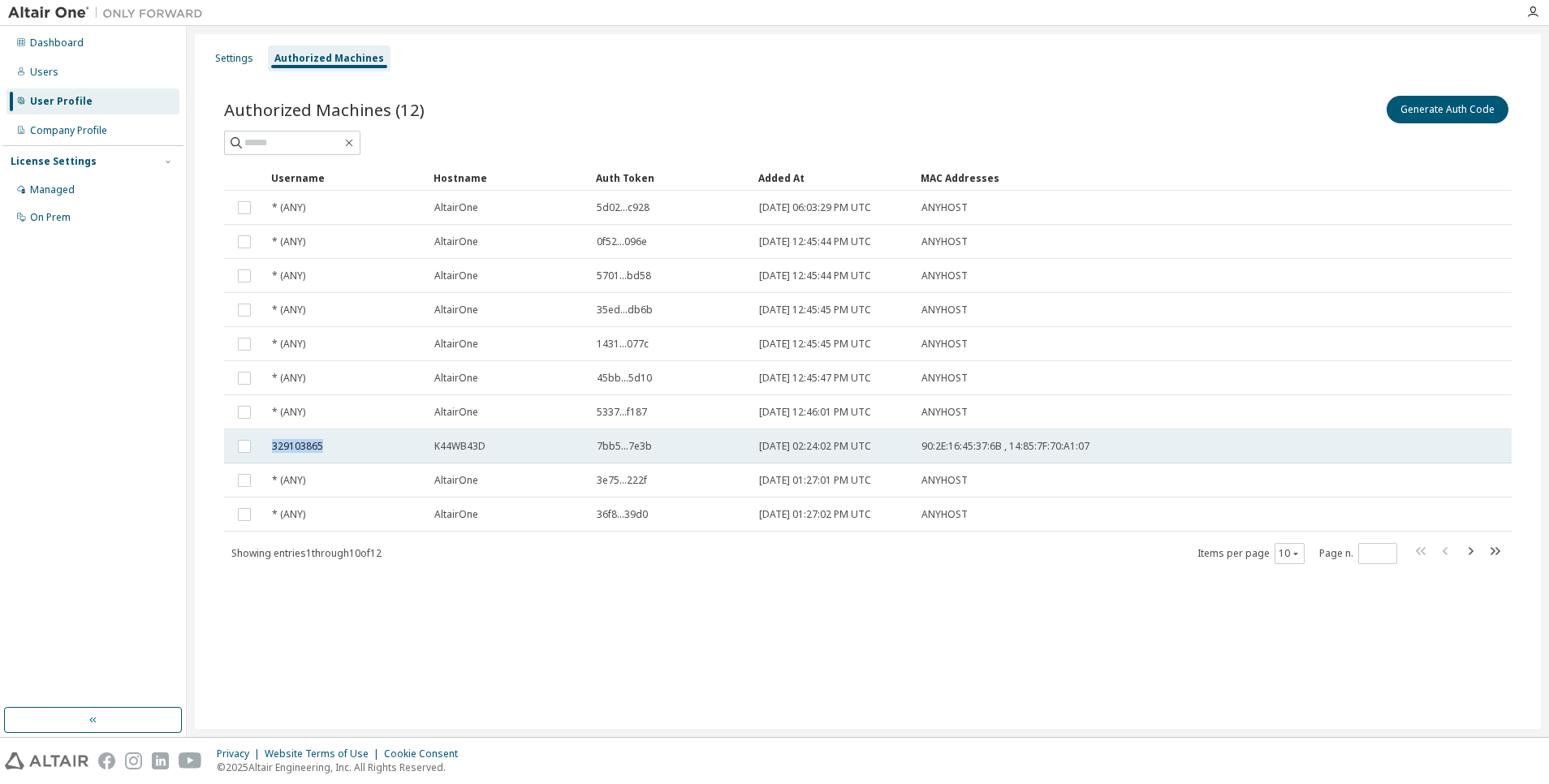
drag, startPoint x: 333, startPoint y: 446, endPoint x: 266, endPoint y: 451, distance: 67.2
click at [266, 451] on td "329103865" at bounding box center [346, 446] width 163 height 34
copy span "329103865"
click at [306, 449] on span "329103865" at bounding box center [297, 446] width 51 height 13
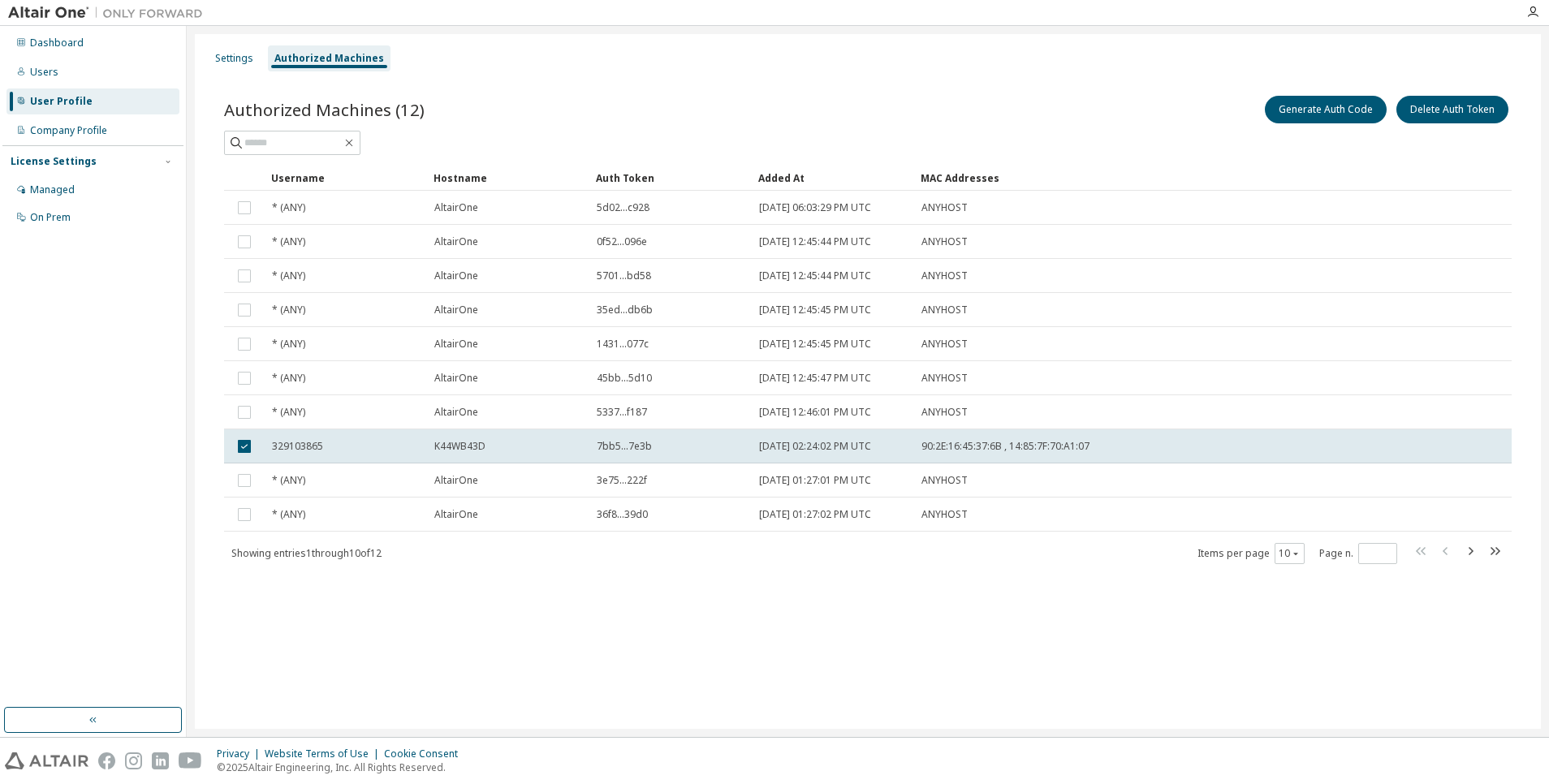
copy span "329103865"
click at [306, 449] on span "329103865" at bounding box center [297, 446] width 51 height 13
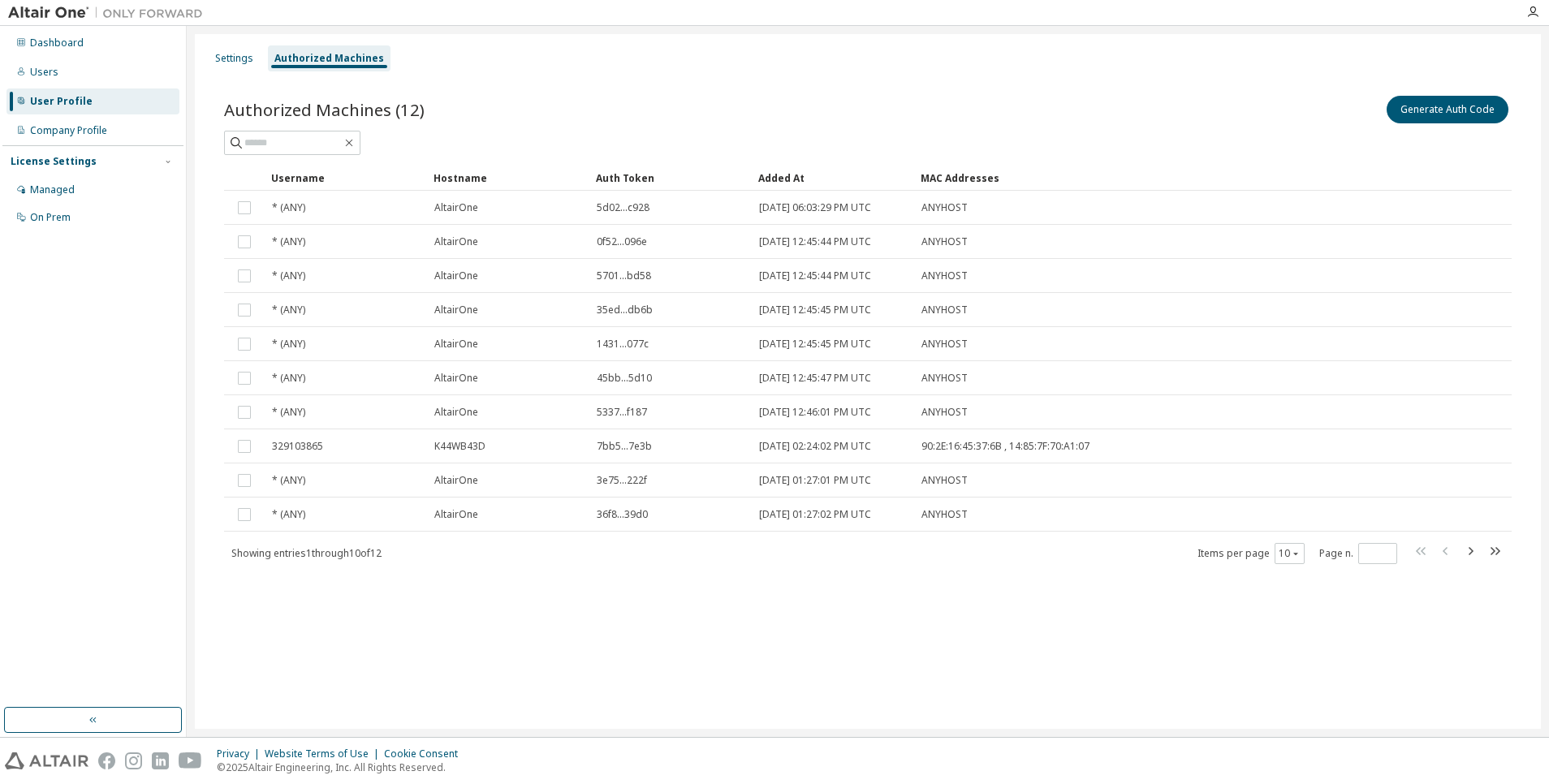
click at [306, 449] on span "329103865" at bounding box center [297, 446] width 51 height 13
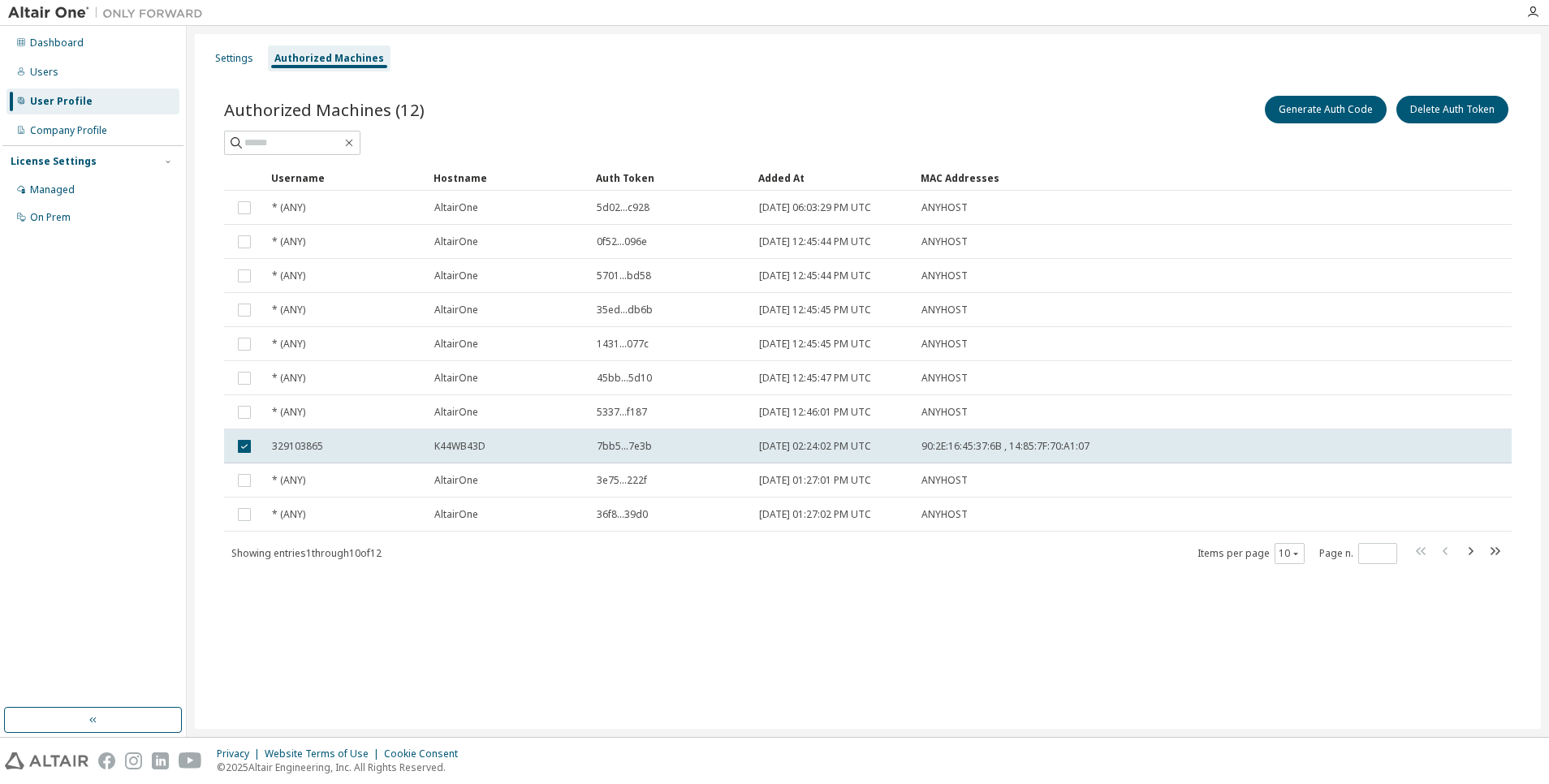
click at [306, 449] on span "329103865" at bounding box center [297, 446] width 51 height 13
drag, startPoint x: 323, startPoint y: 448, endPoint x: 272, endPoint y: 443, distance: 51.2
click at [272, 443] on span "329103865" at bounding box center [297, 446] width 51 height 13
drag, startPoint x: 272, startPoint y: 443, endPoint x: 321, endPoint y: 445, distance: 49.0
click at [321, 445] on span "329103865" at bounding box center [297, 446] width 51 height 13
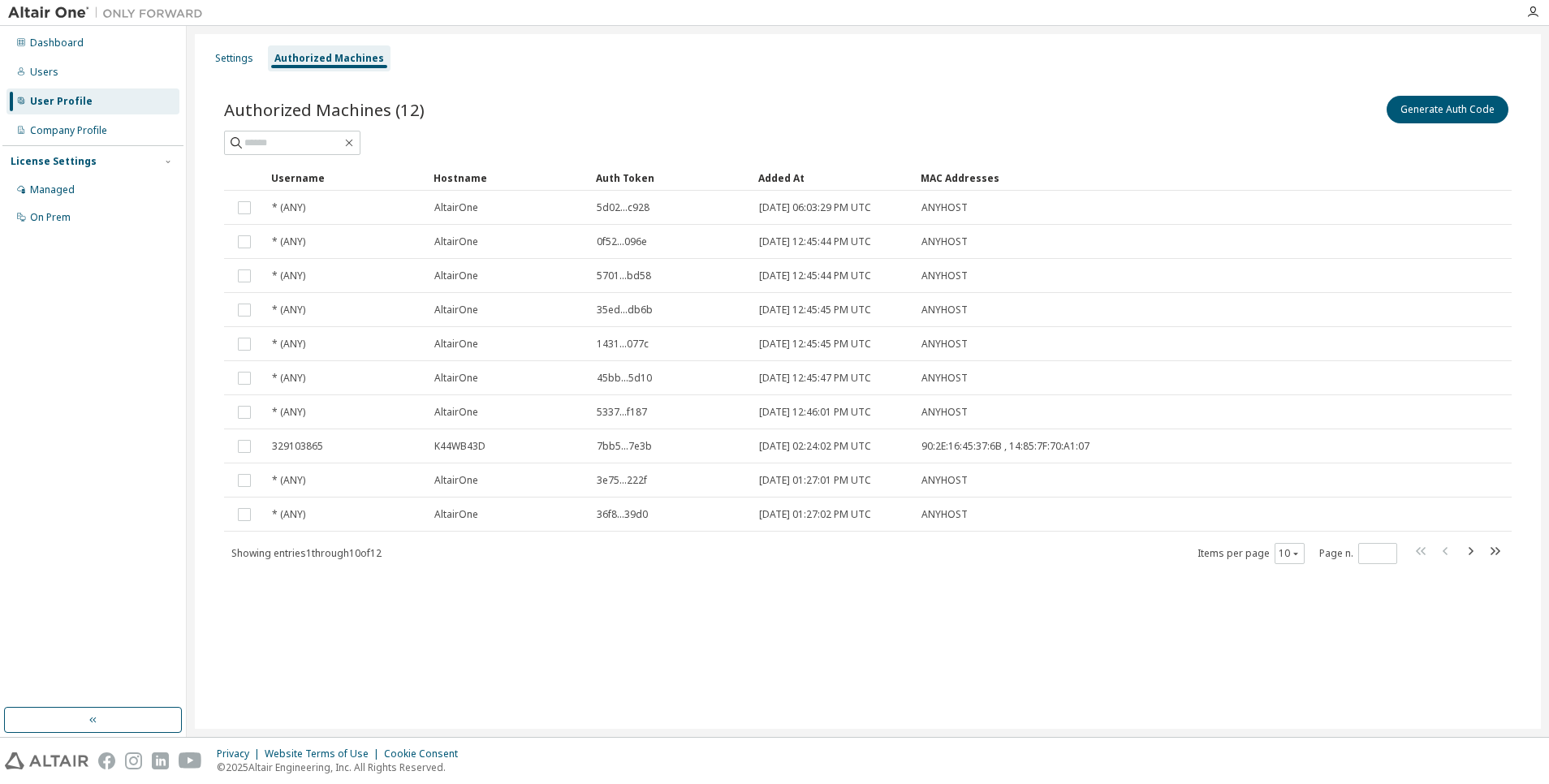
copy span "329103865"
click at [57, 66] on div "Users" at bounding box center [93, 72] width 173 height 26
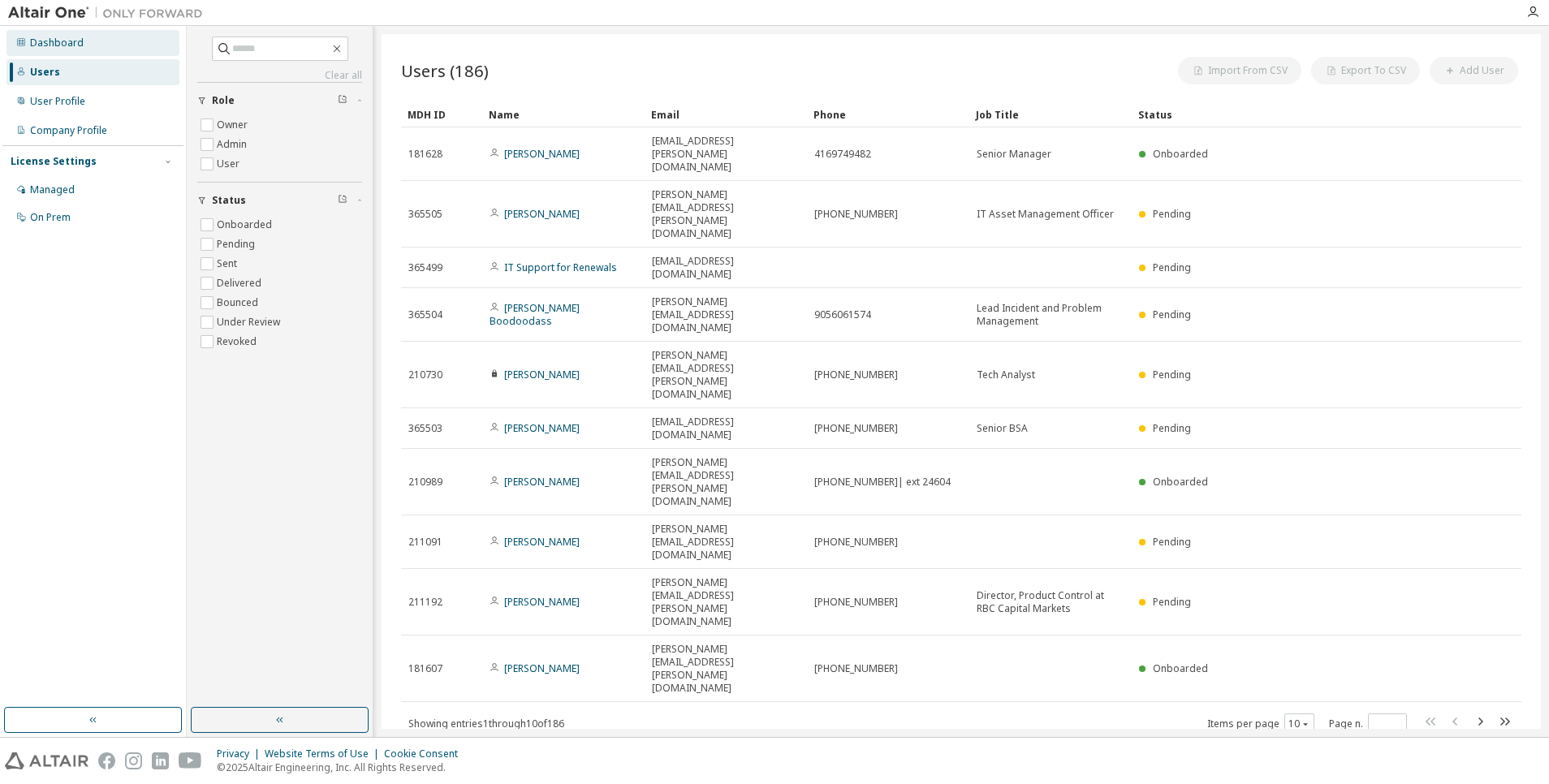
click at [85, 48] on div "Dashboard" at bounding box center [93, 43] width 173 height 26
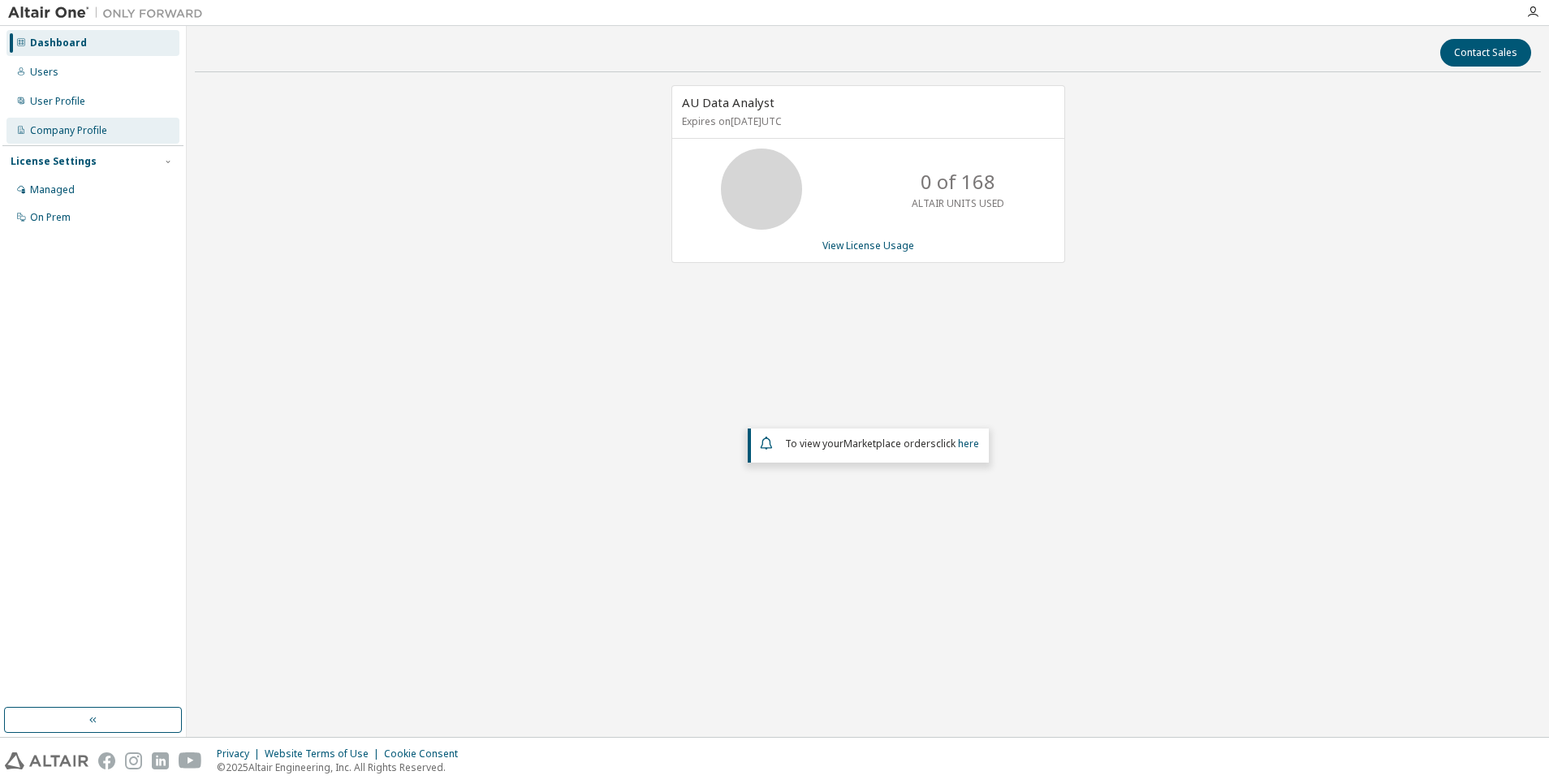
click at [93, 136] on div "Company Profile" at bounding box center [68, 130] width 77 height 13
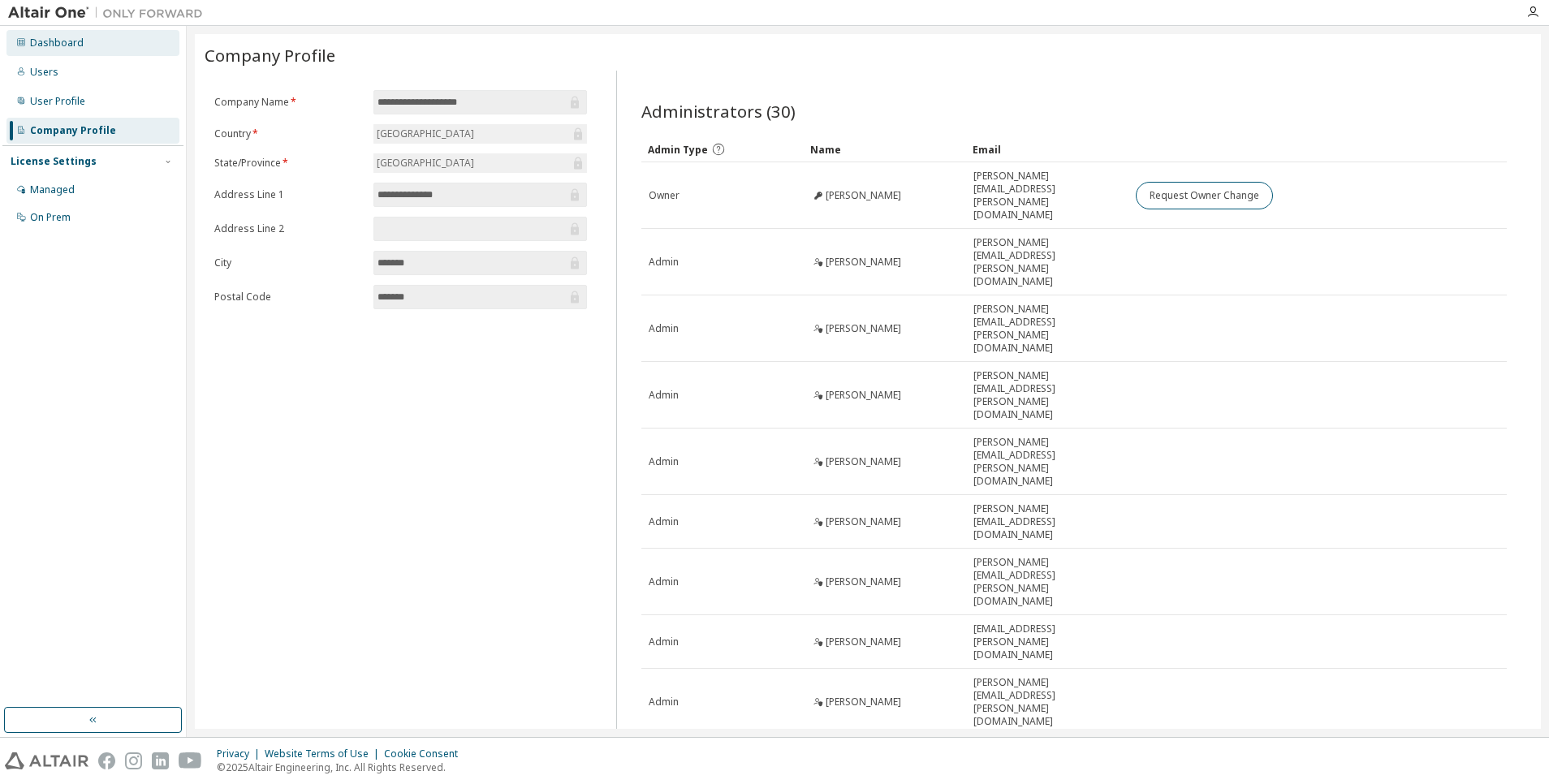
click at [78, 41] on div "Dashboard" at bounding box center [56, 43] width 54 height 13
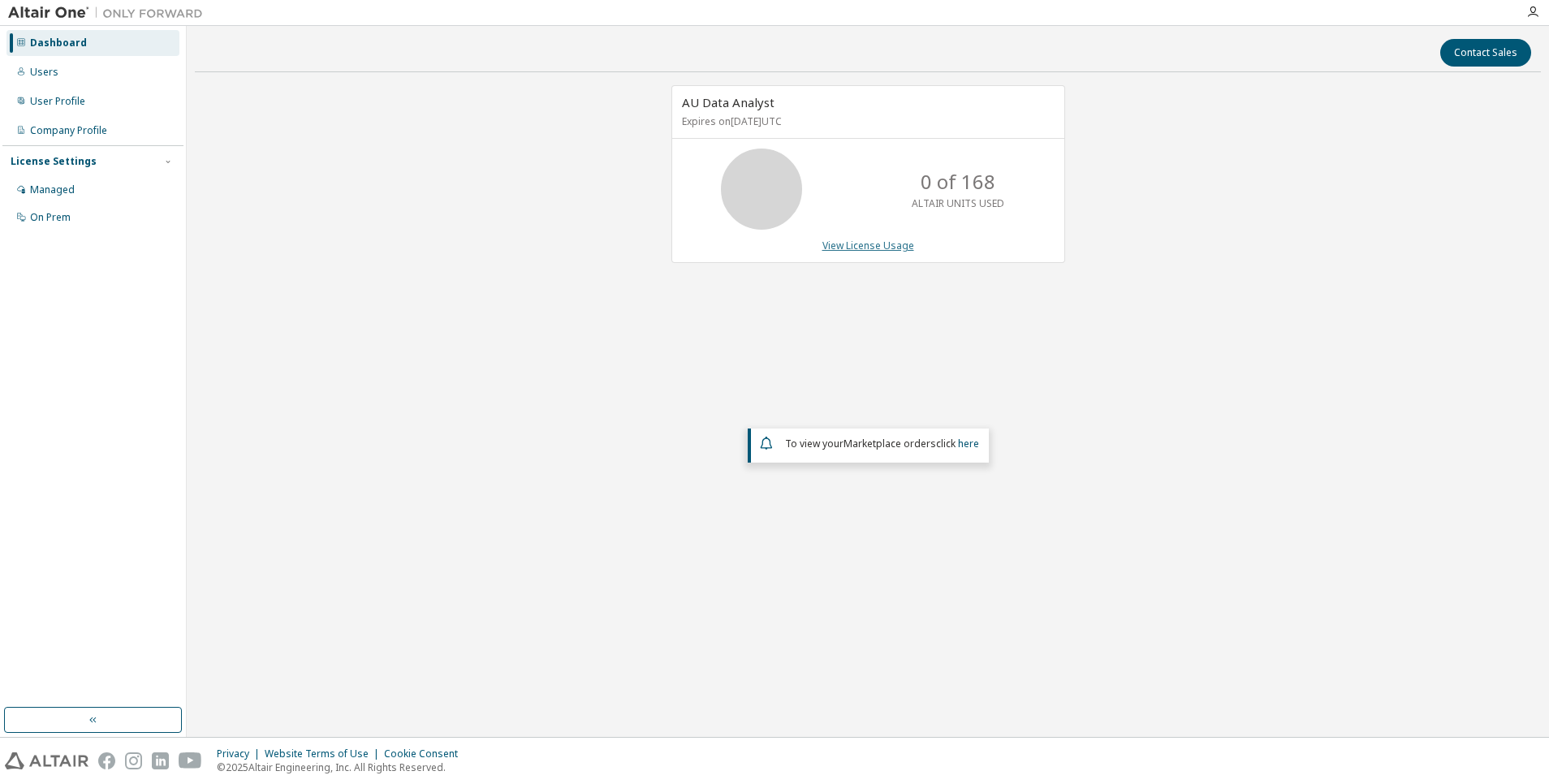
click at [853, 238] on link "View License Usage" at bounding box center [869, 245] width 92 height 14
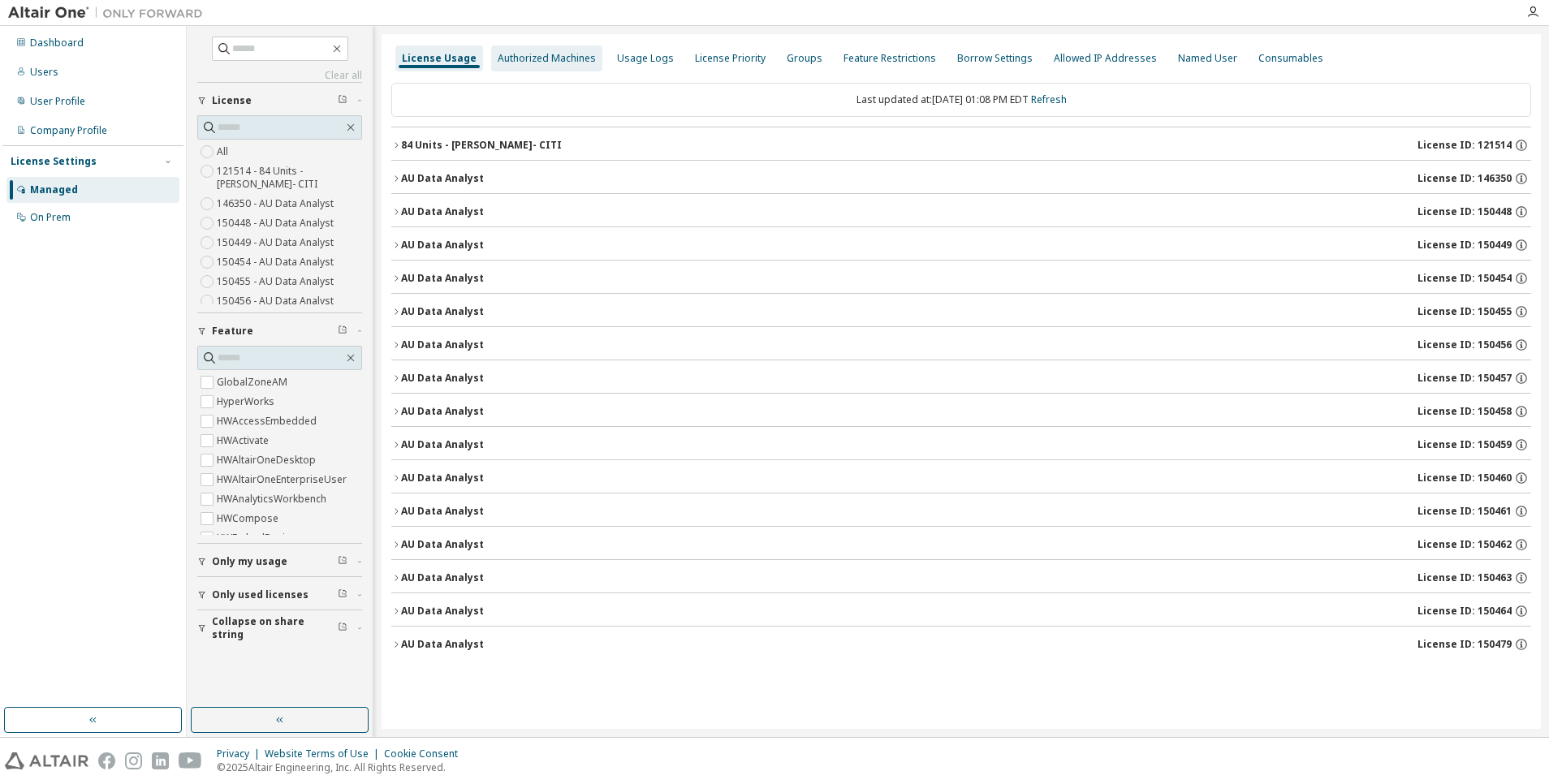
click at [573, 55] on div "Authorized Machines" at bounding box center [546, 58] width 98 height 13
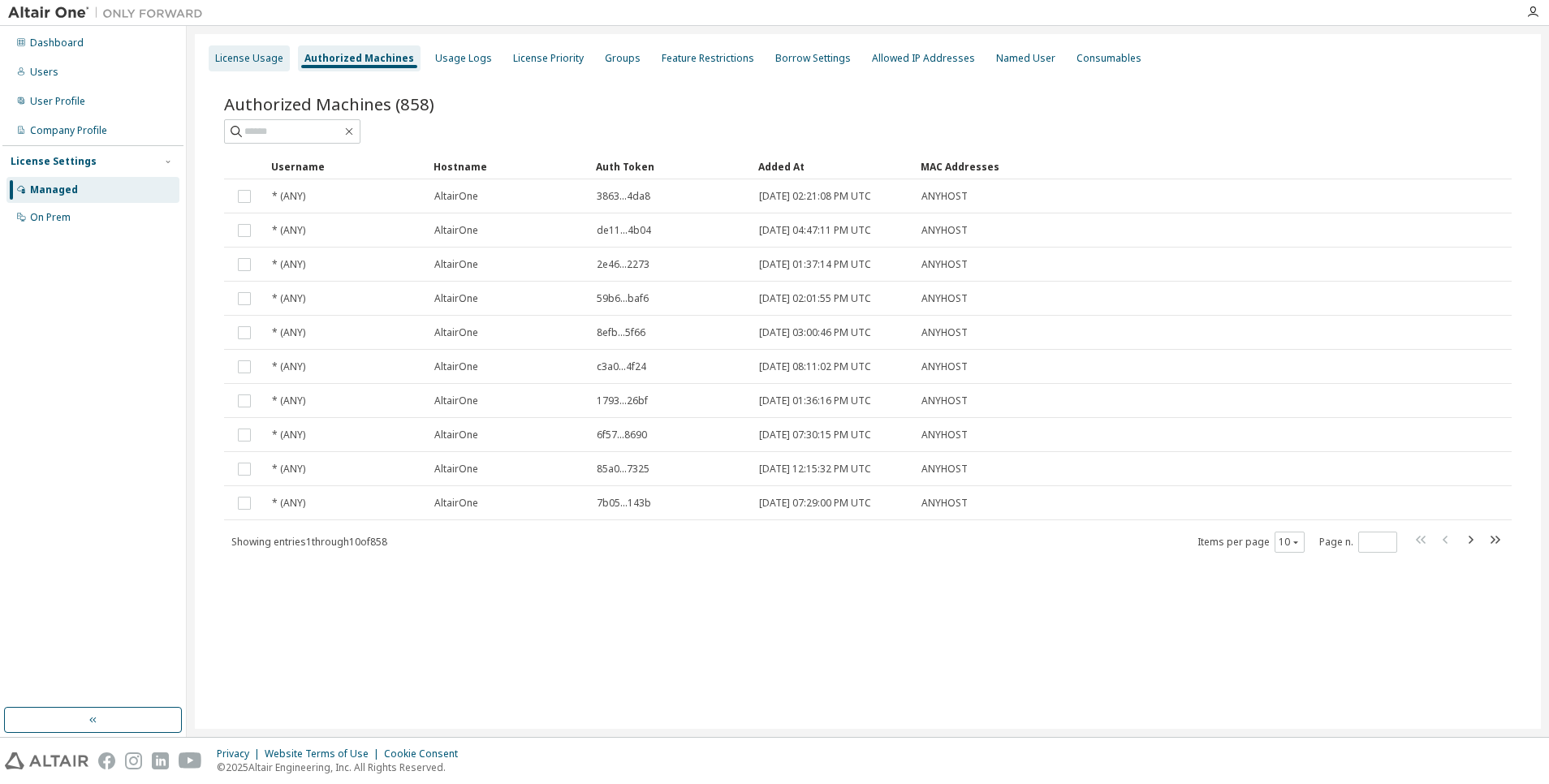
click at [255, 66] on div "License Usage" at bounding box center [249, 58] width 81 height 26
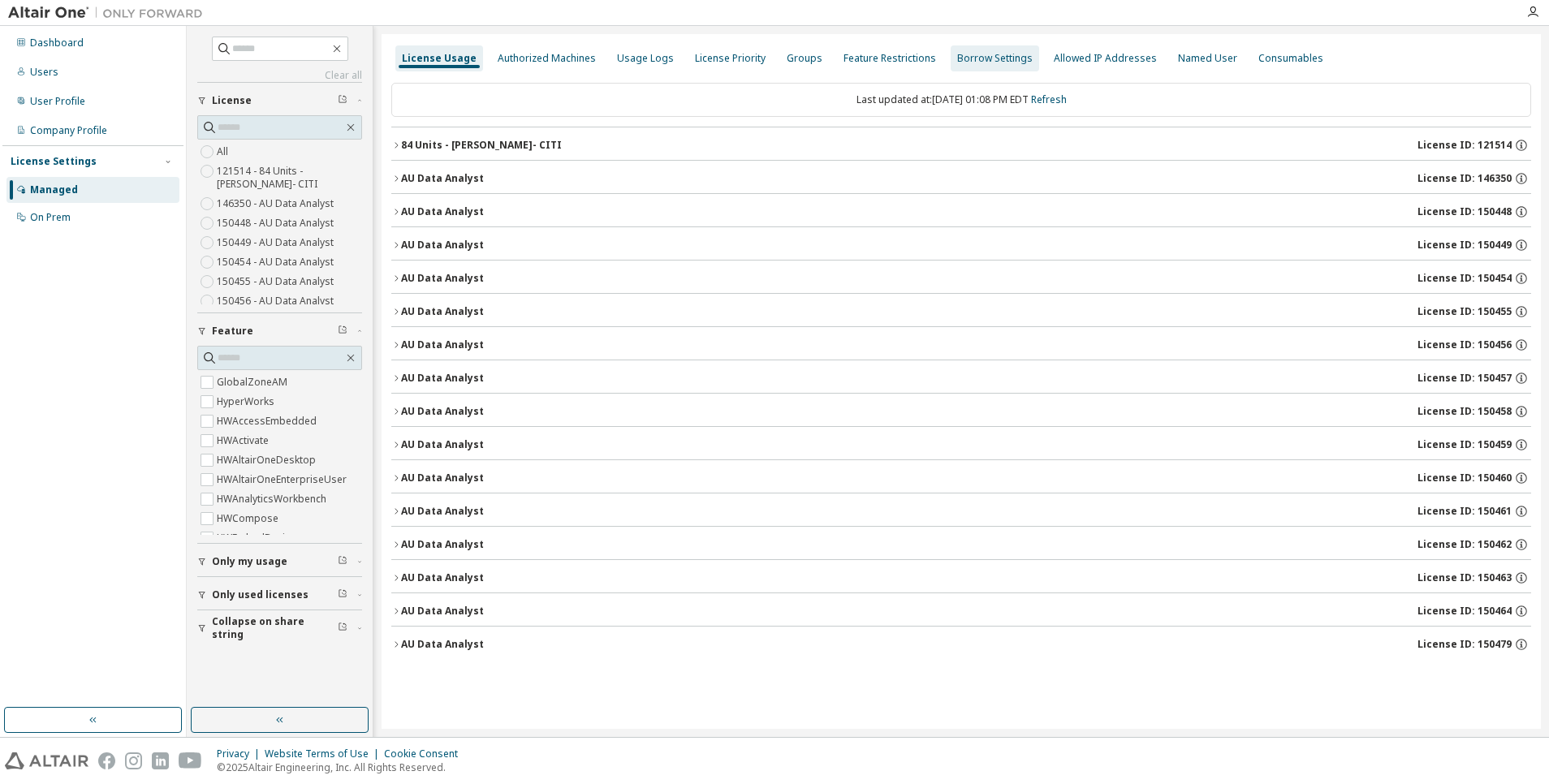
click at [787, 54] on div "Groups" at bounding box center [805, 58] width 36 height 13
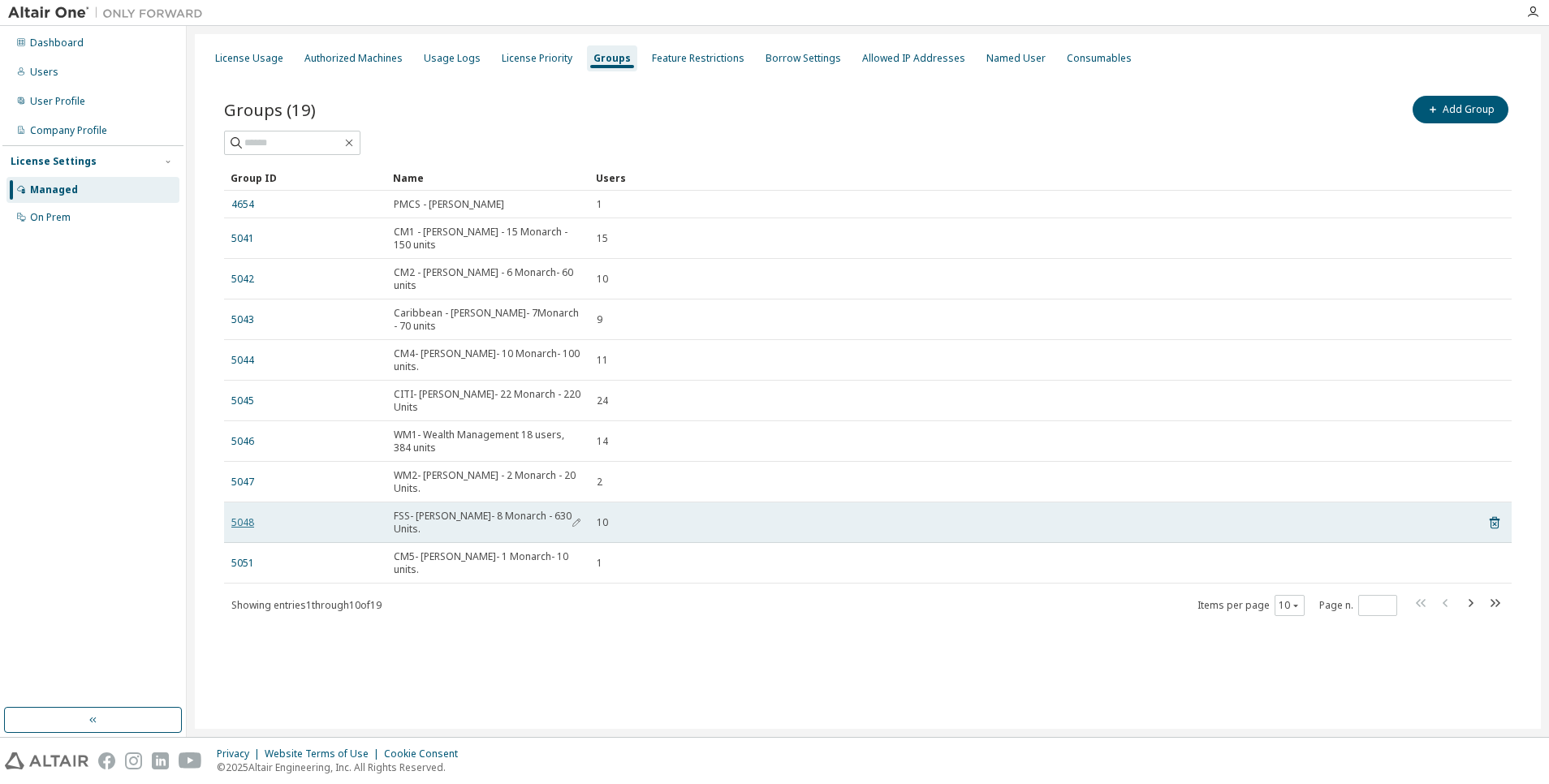
click at [248, 516] on link "5048" at bounding box center [243, 522] width 23 height 13
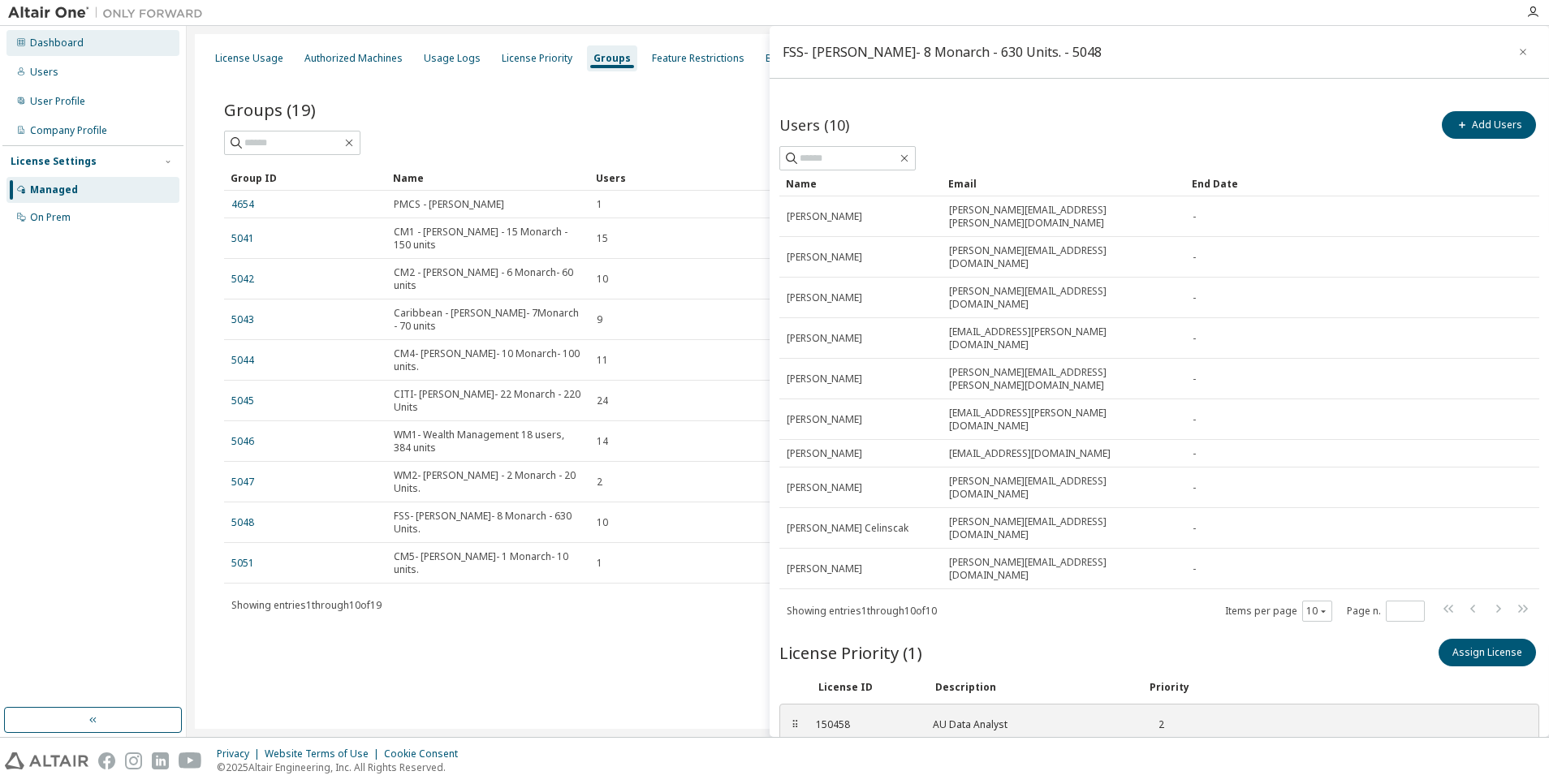
click at [71, 43] on div "Dashboard" at bounding box center [56, 43] width 54 height 13
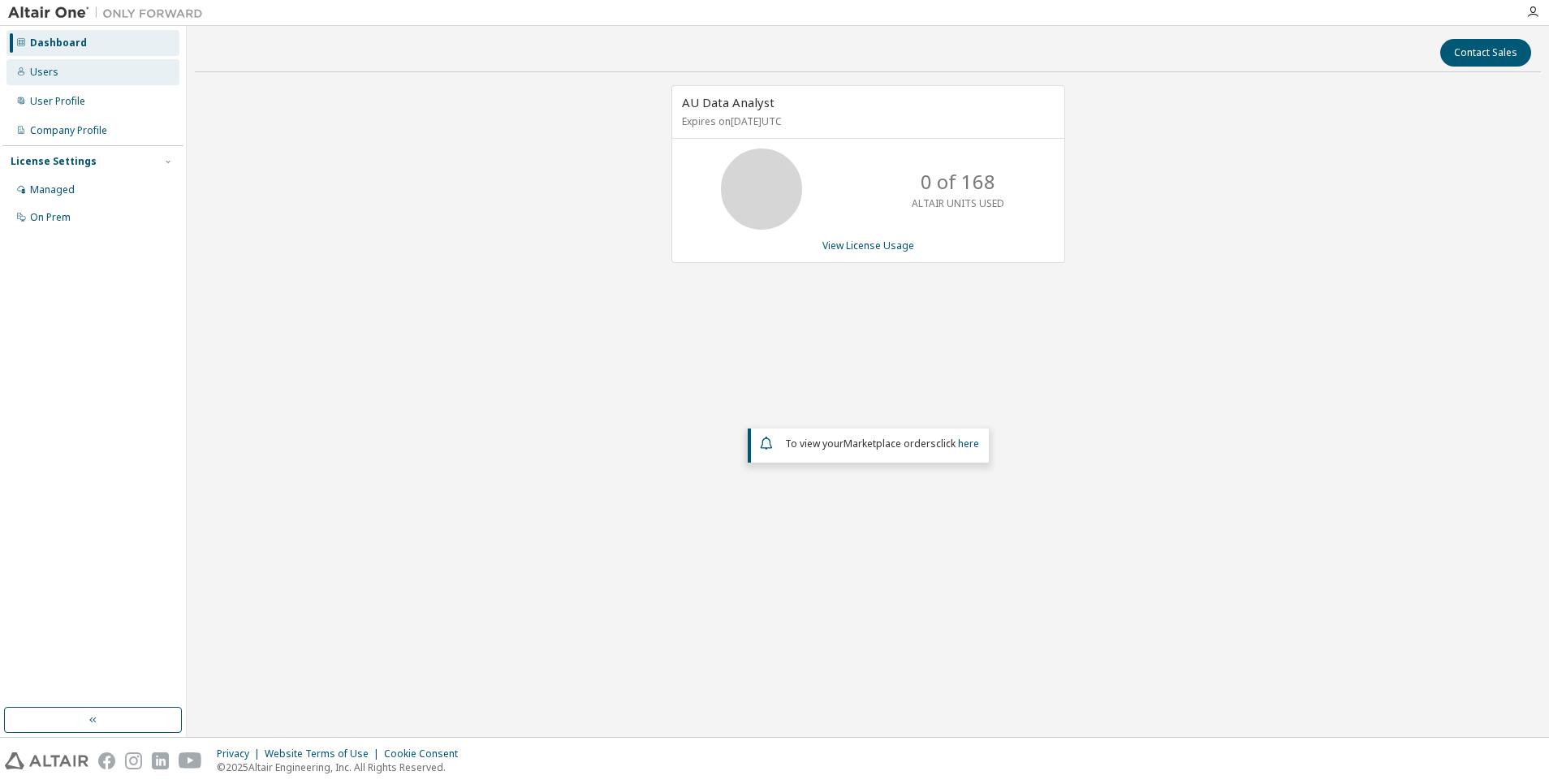
click at [118, 73] on div "Users" at bounding box center [93, 72] width 173 height 26
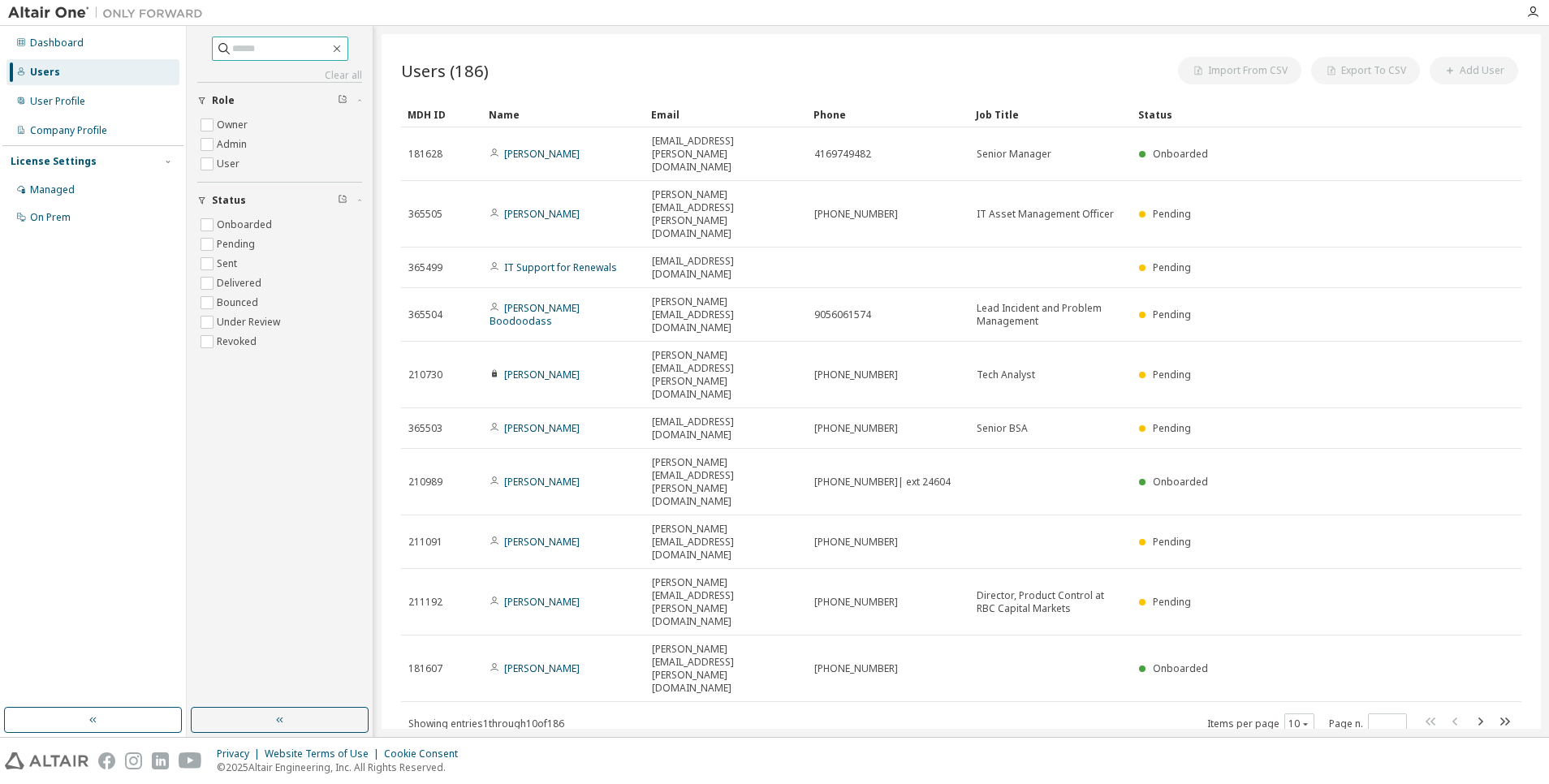
click at [300, 51] on input "text" at bounding box center [281, 49] width 97 height 16
type input "*****"
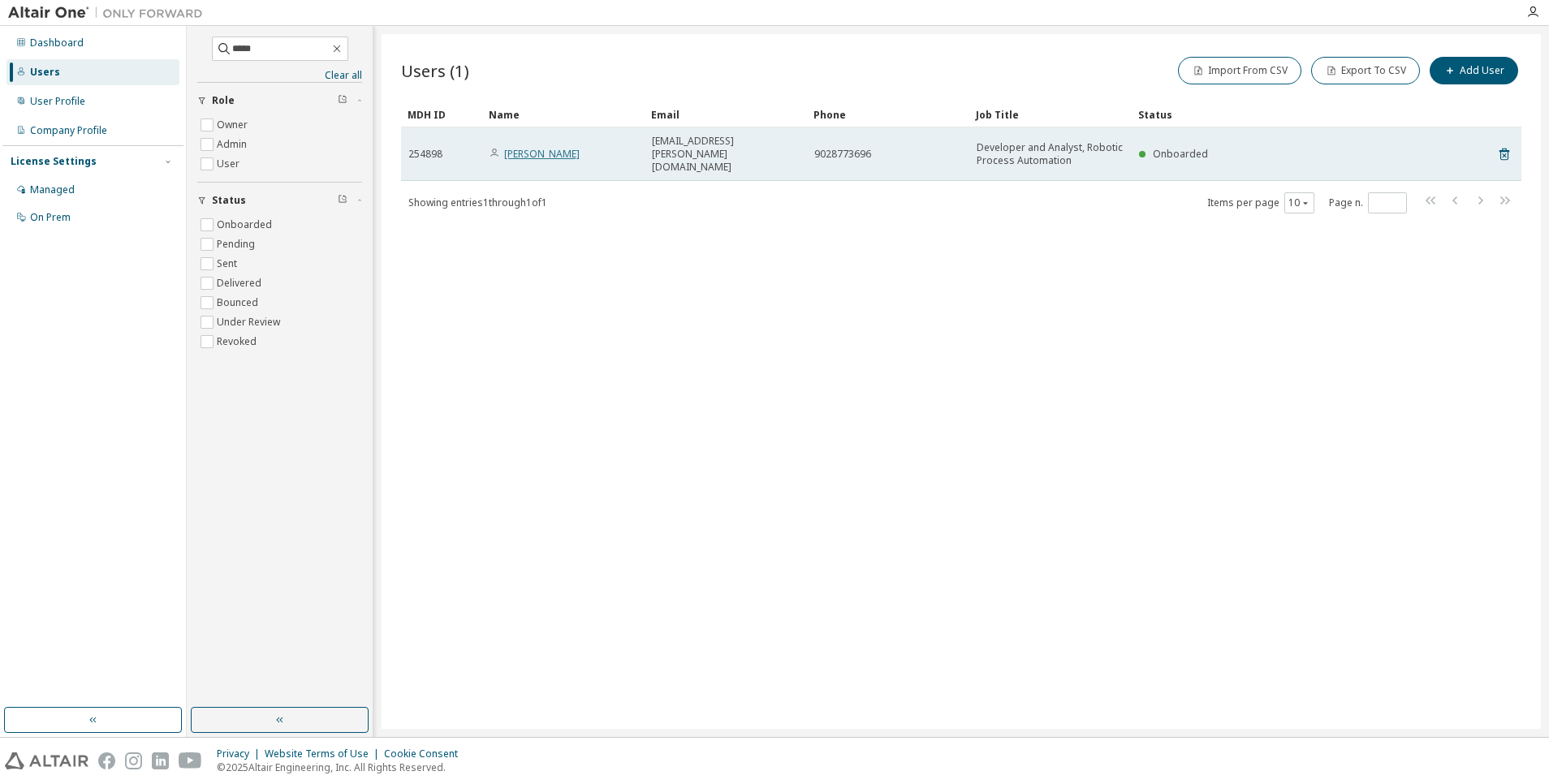
click at [549, 147] on link "[PERSON_NAME]" at bounding box center [542, 154] width 76 height 14
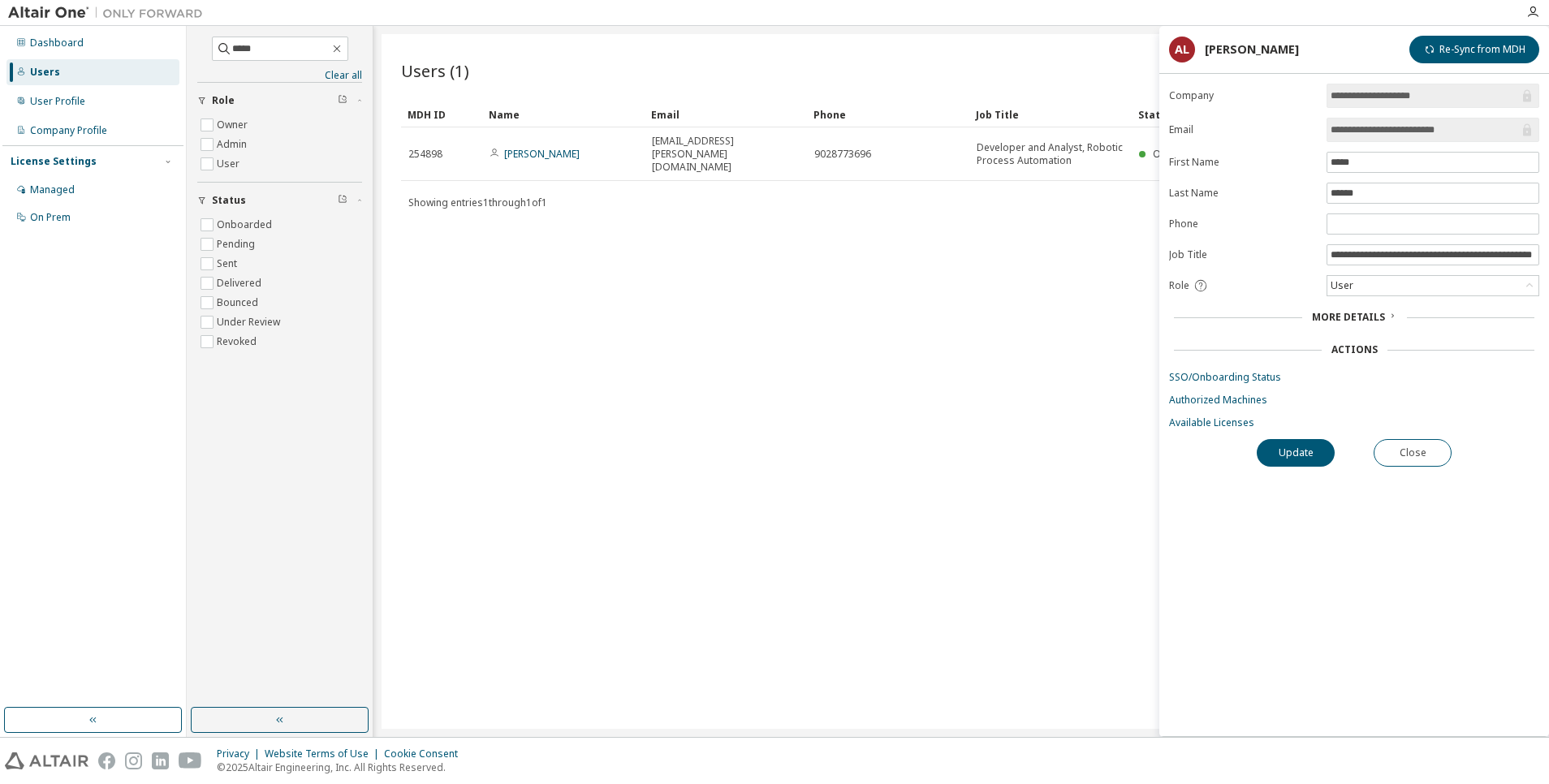
click at [1215, 415] on form "**********" at bounding box center [1354, 256] width 370 height 346
click at [1215, 426] on link "Available Licenses" at bounding box center [1354, 422] width 370 height 13
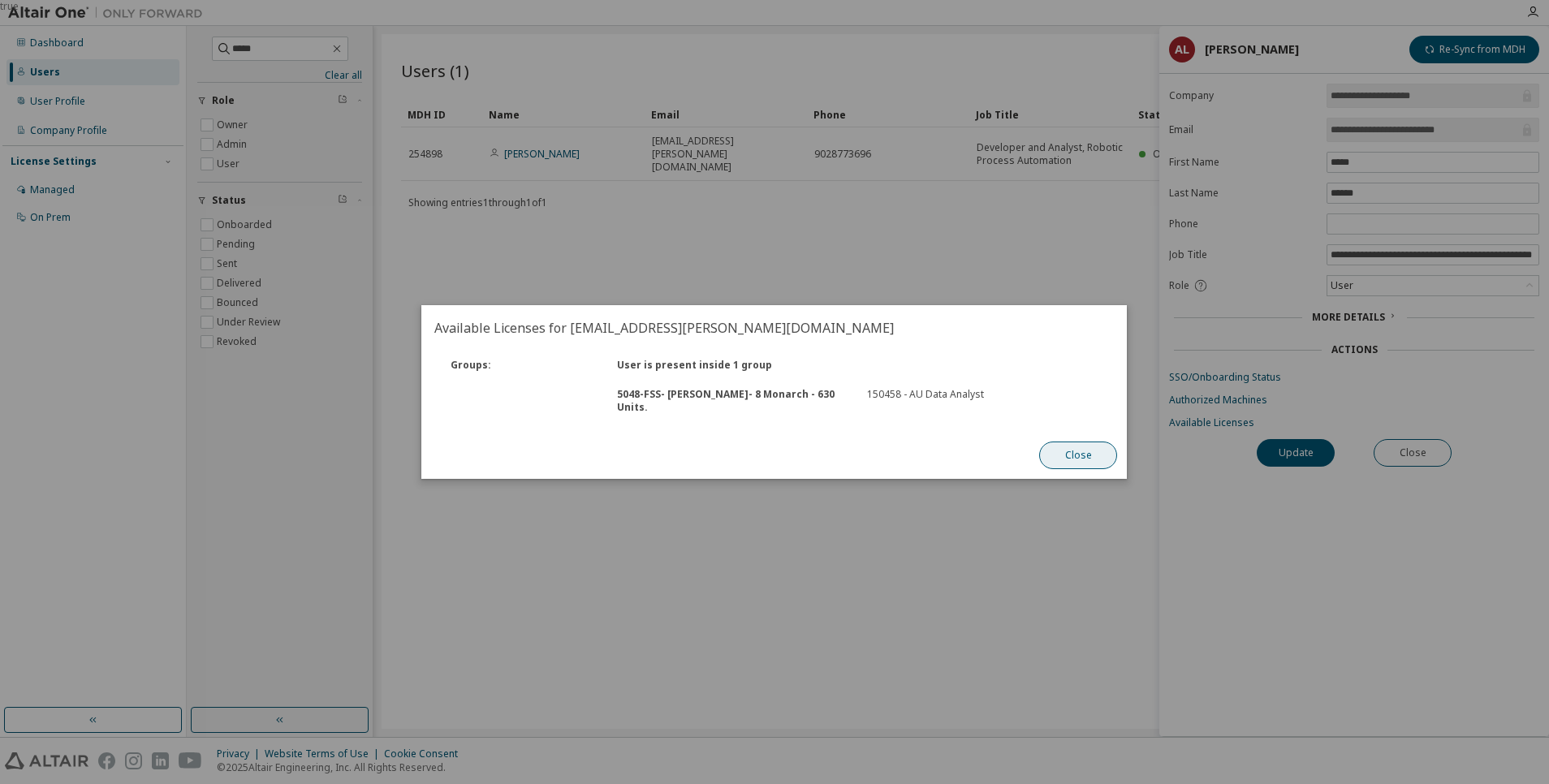
drag, startPoint x: 1076, startPoint y: 452, endPoint x: 1122, endPoint y: 440, distance: 47.5
click at [1083, 451] on button "Close" at bounding box center [1079, 455] width 78 height 27
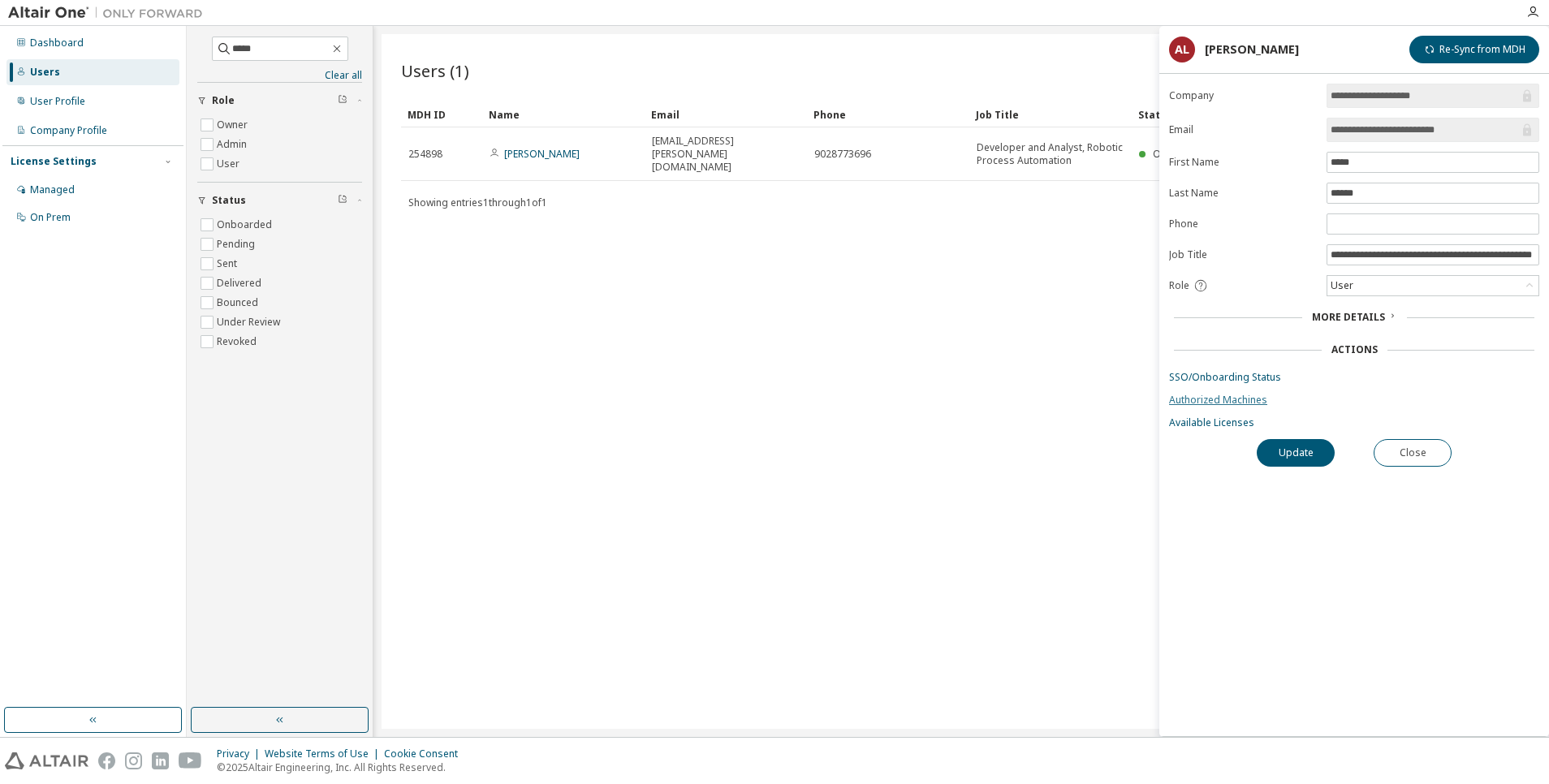
click at [1208, 399] on link "Authorized Machines" at bounding box center [1354, 399] width 370 height 13
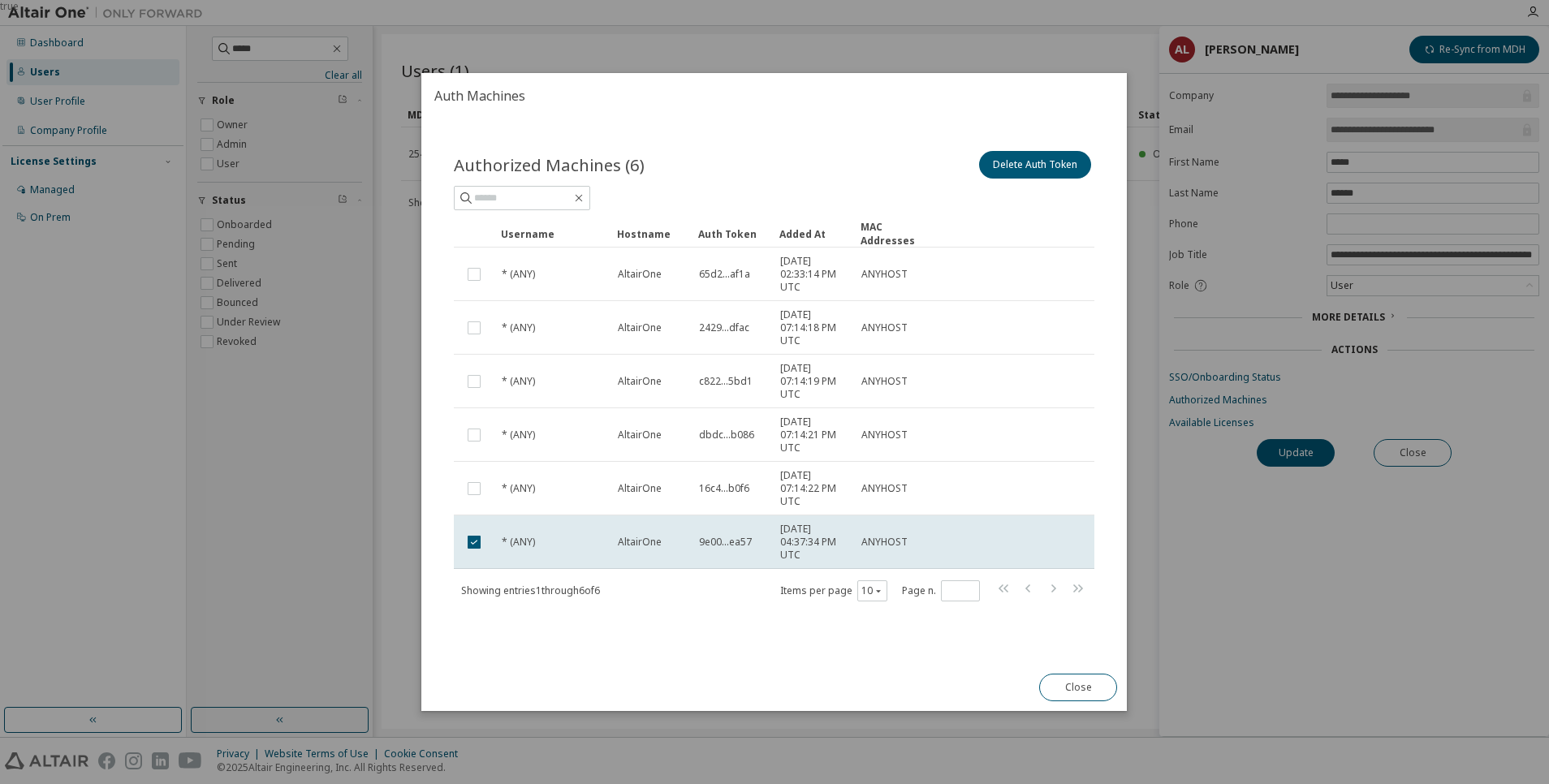
click at [1236, 603] on div "true" at bounding box center [774, 392] width 1549 height 784
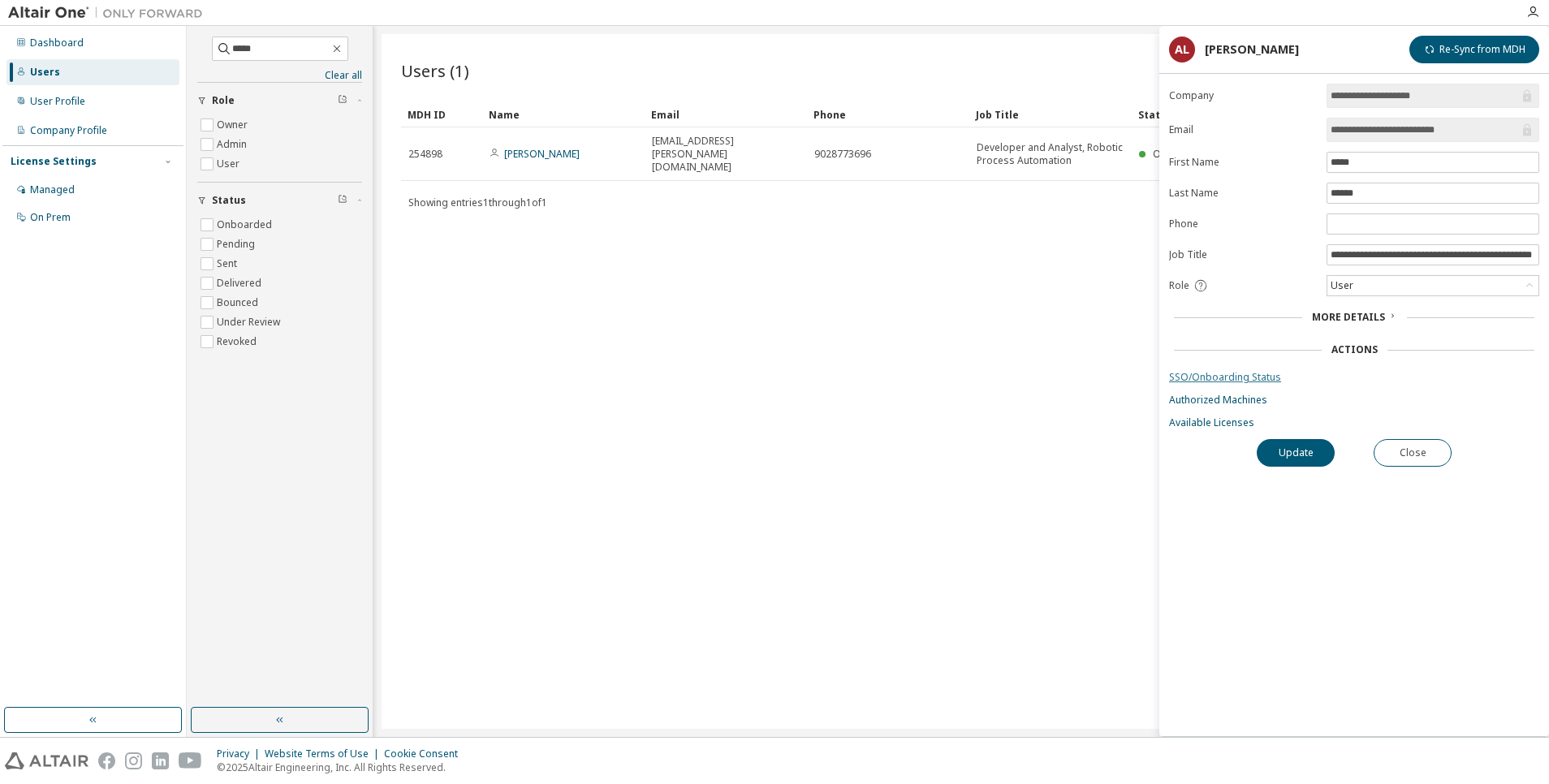
click at [1225, 373] on link "SSO/Onboarding Status" at bounding box center [1354, 377] width 370 height 13
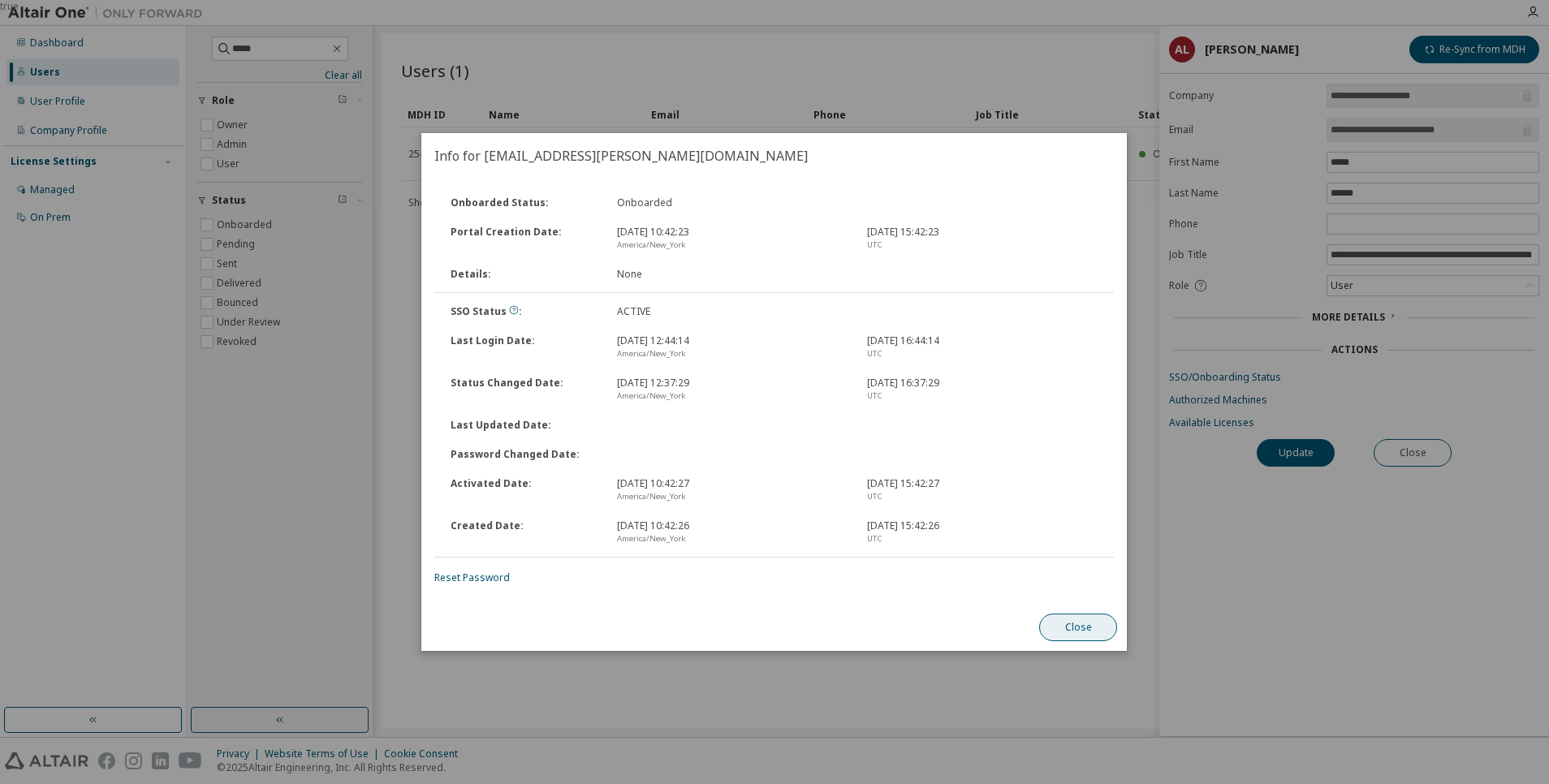
click at [1086, 630] on button "Close" at bounding box center [1079, 627] width 78 height 27
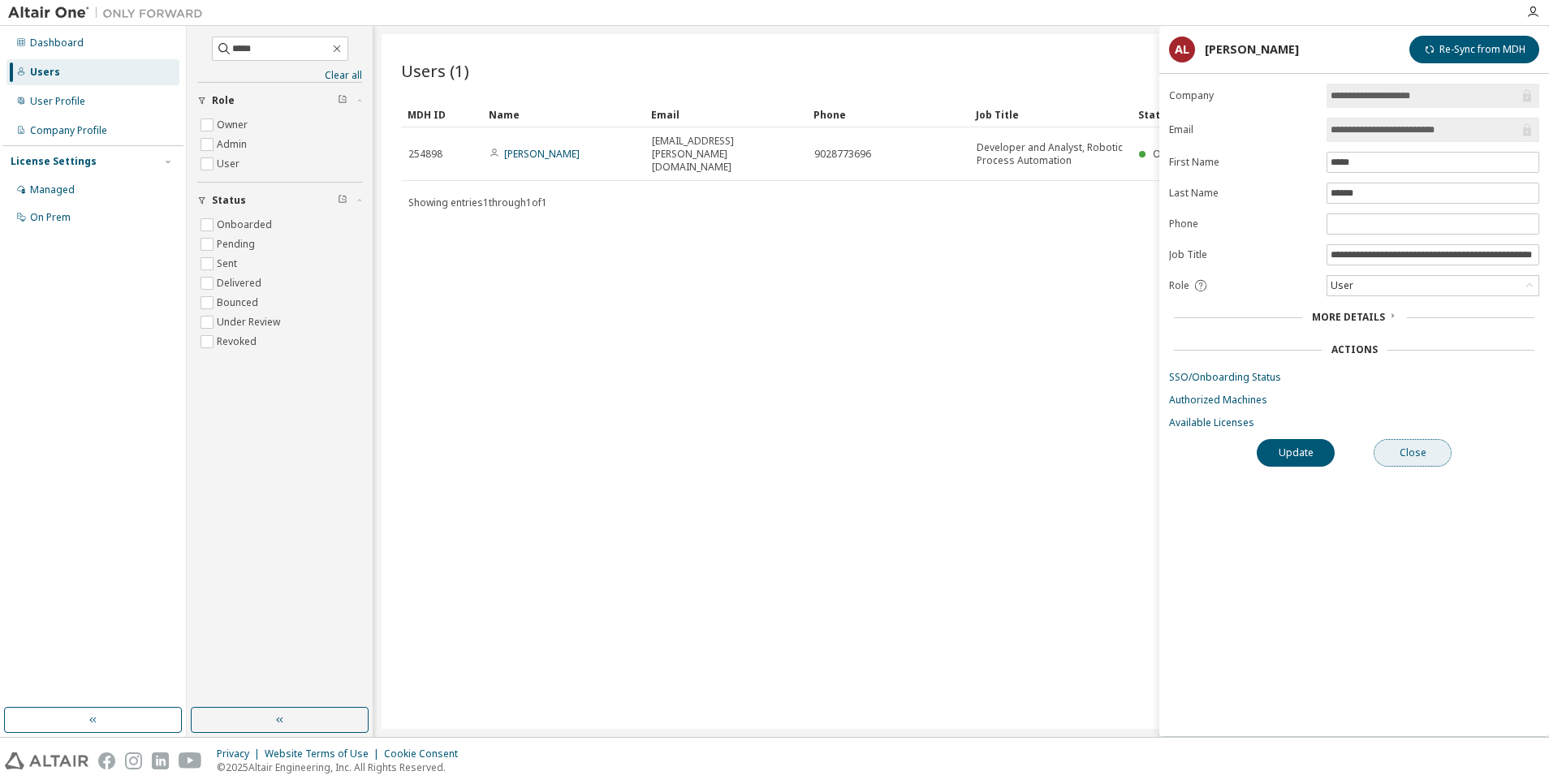
click at [1402, 443] on button "Close" at bounding box center [1413, 453] width 78 height 27
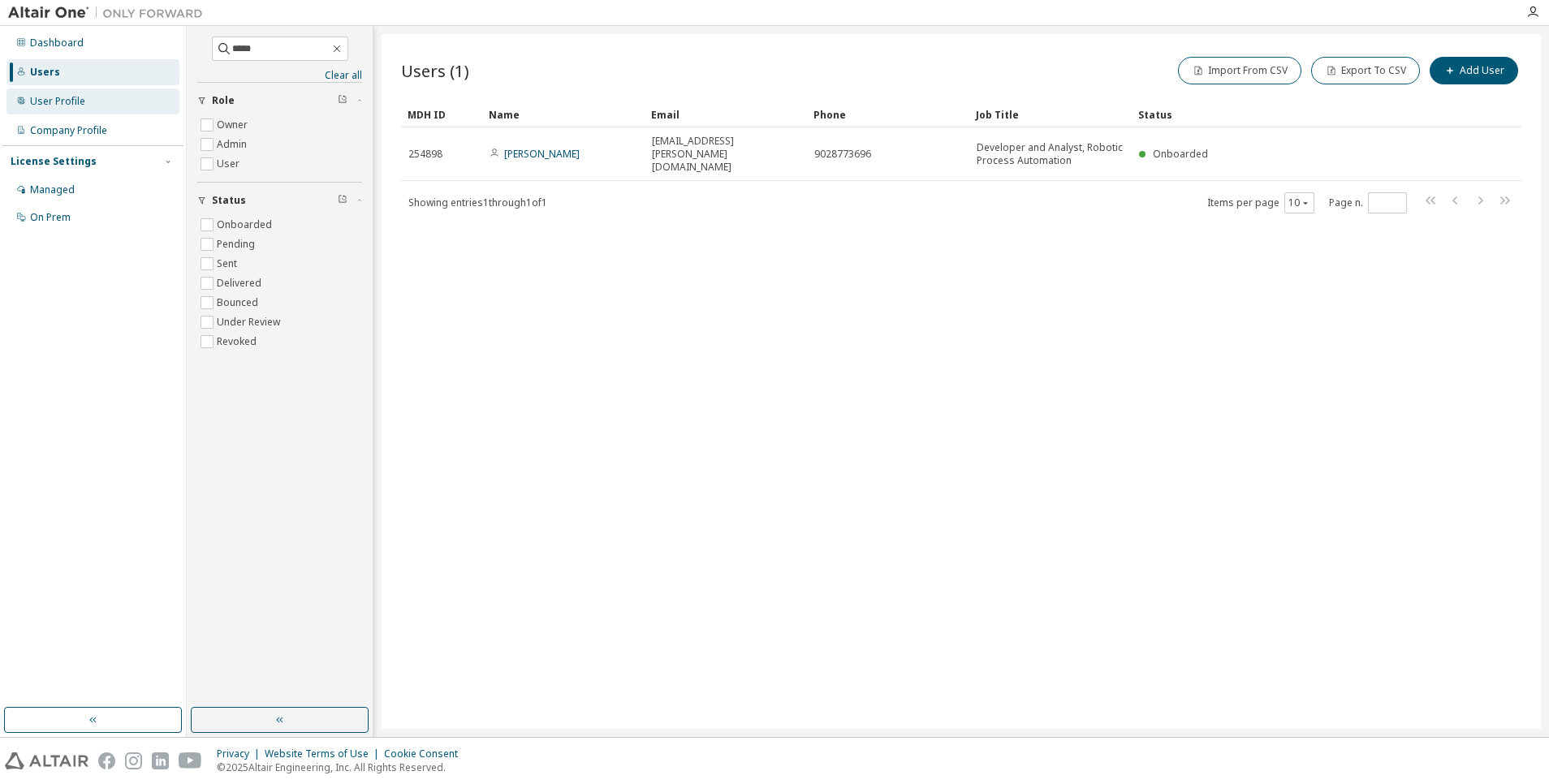
click at [64, 99] on div "User Profile" at bounding box center [57, 101] width 55 height 13
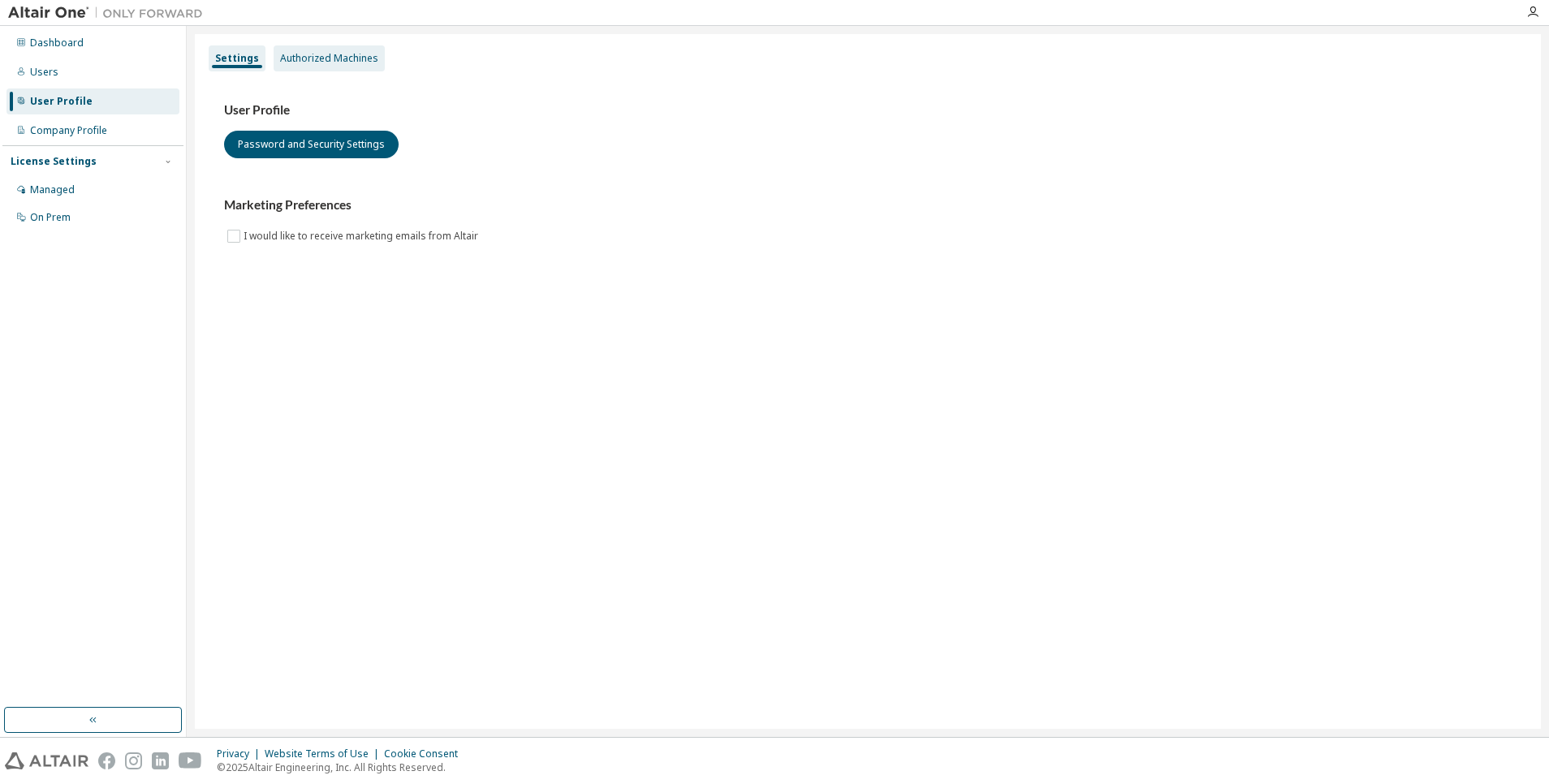
click at [318, 56] on div "Authorized Machines" at bounding box center [329, 58] width 98 height 13
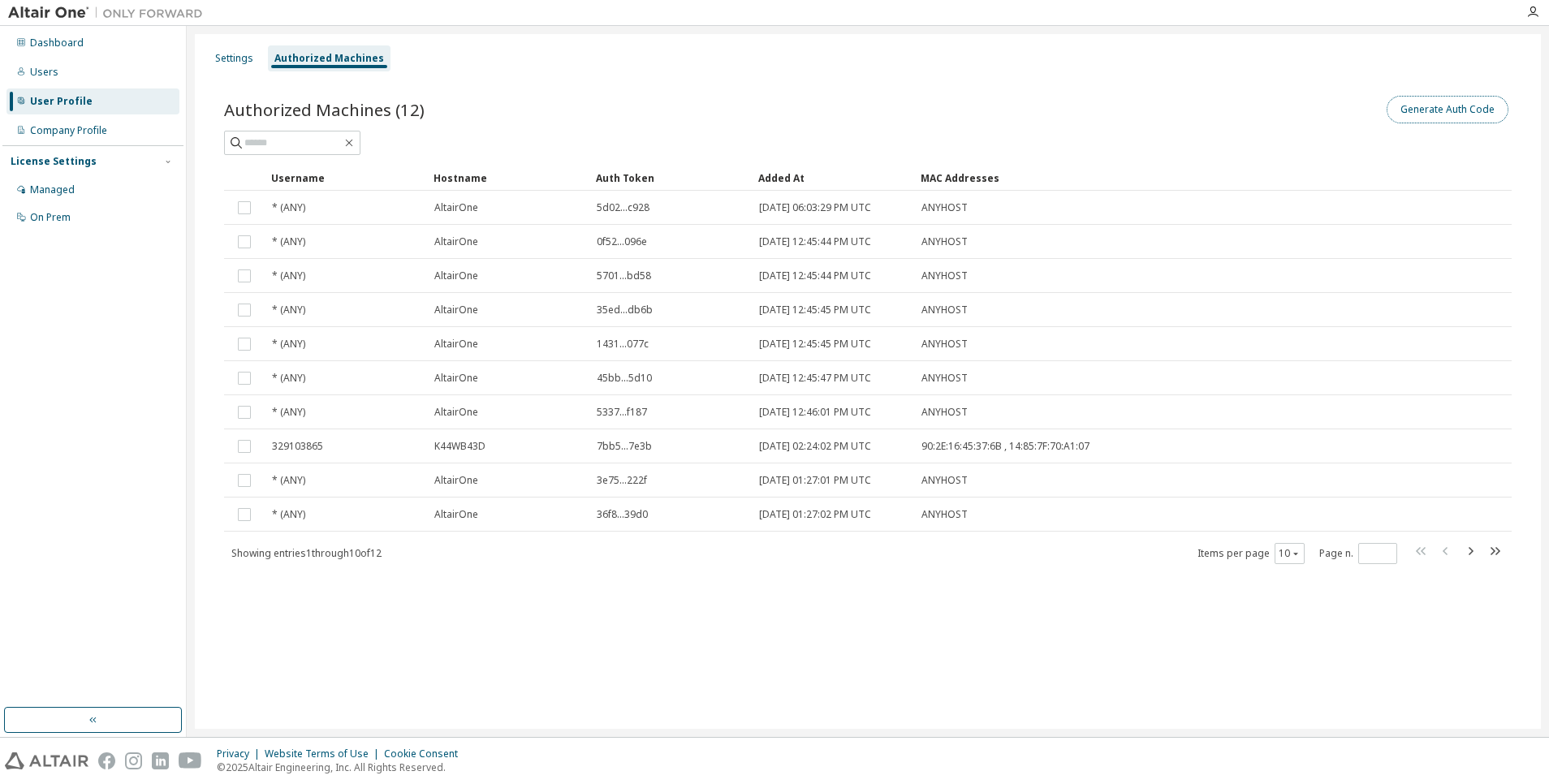
click at [1466, 108] on button "Generate Auth Code" at bounding box center [1448, 110] width 122 height 27
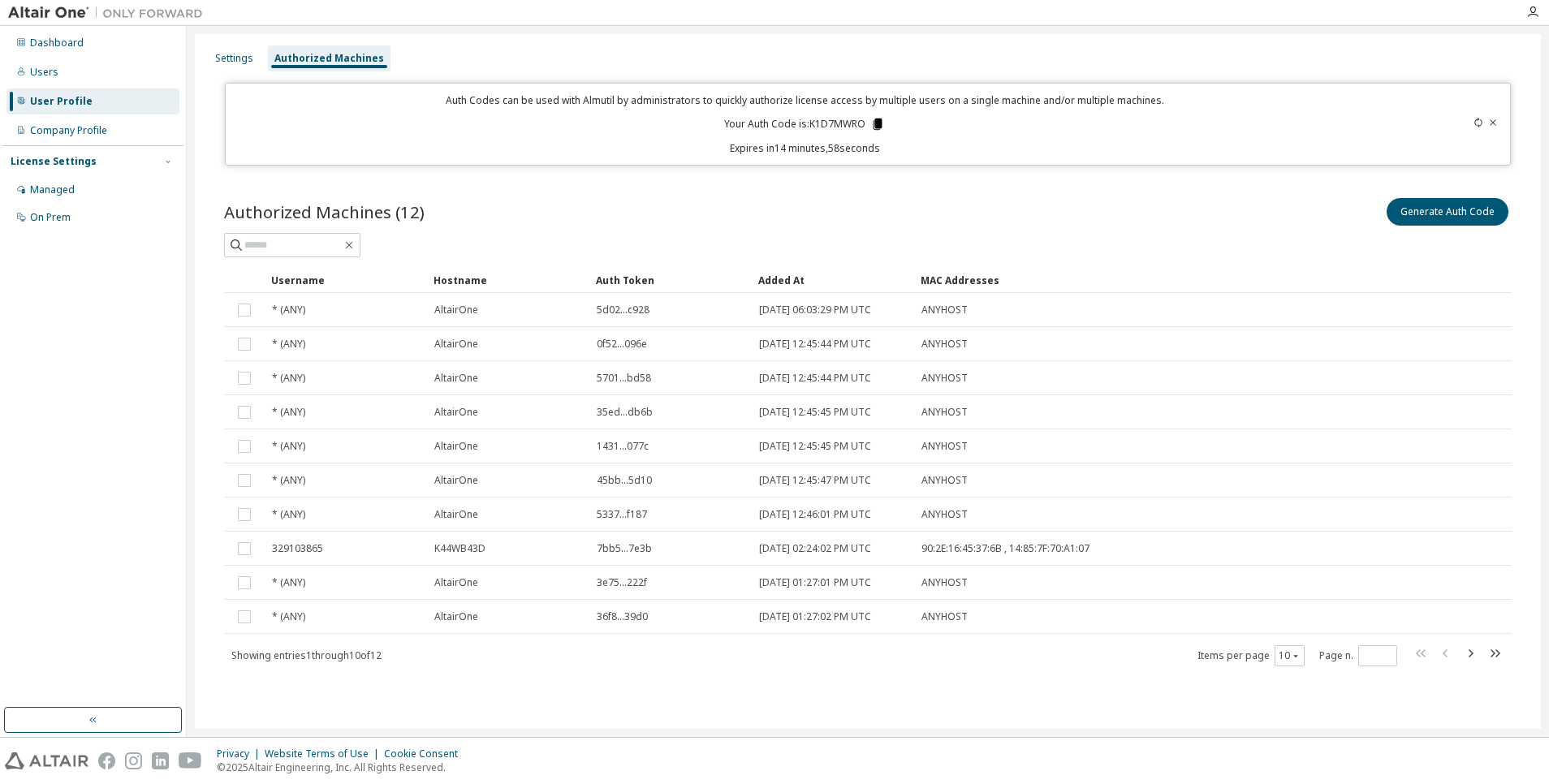
click at [878, 124] on icon at bounding box center [878, 123] width 9 height 11
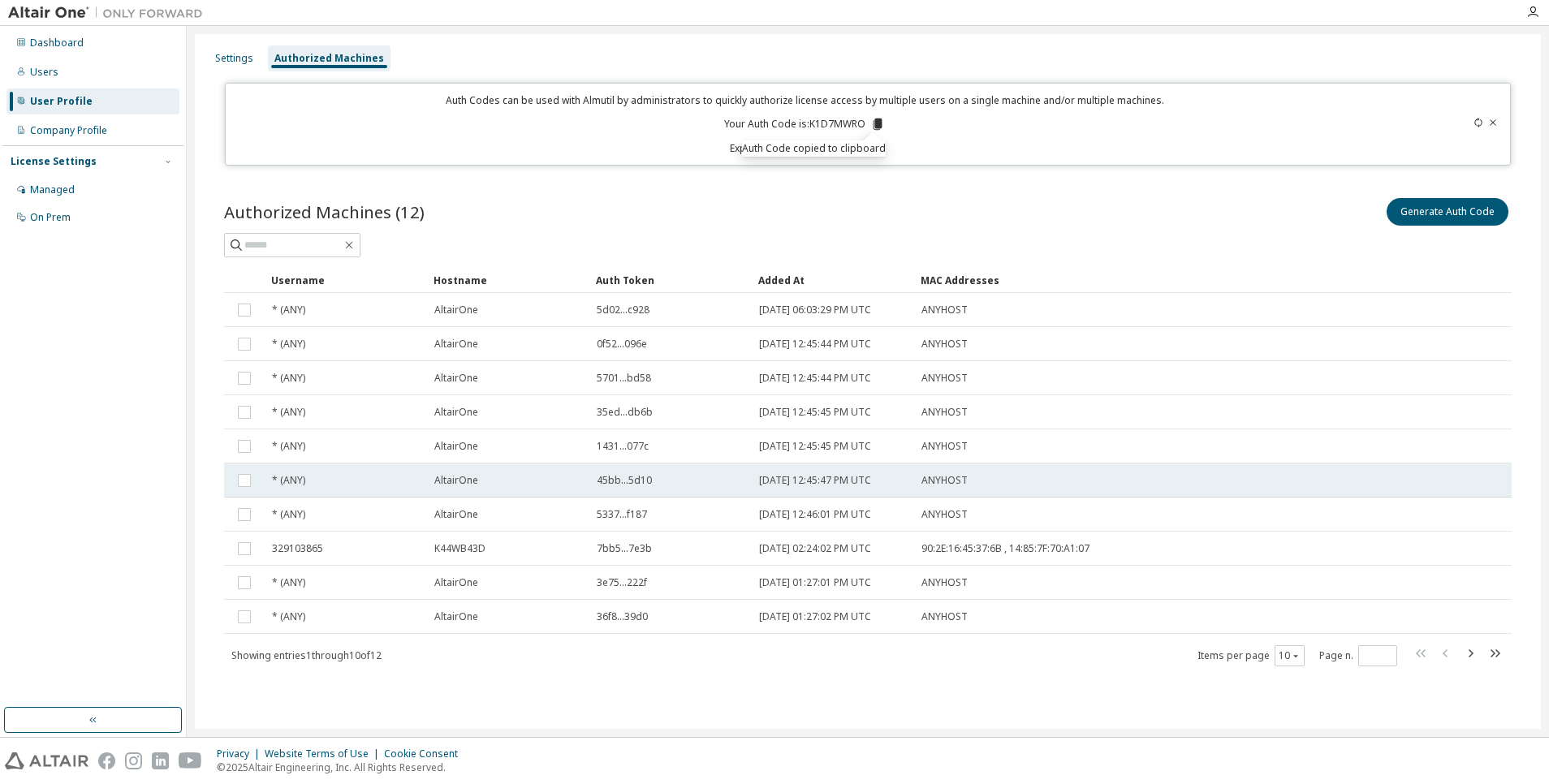
click at [1479, 469] on tr "* (ANY) AltairOne 45bb...5d10 [DATE] 12:45:47 PM UTC ANYHOST" at bounding box center [868, 480] width 1288 height 34
click at [1098, 215] on div "Generate Auth Code Delete Auth Token" at bounding box center [1190, 212] width 644 height 34
